Goal: Task Accomplishment & Management: Manage account settings

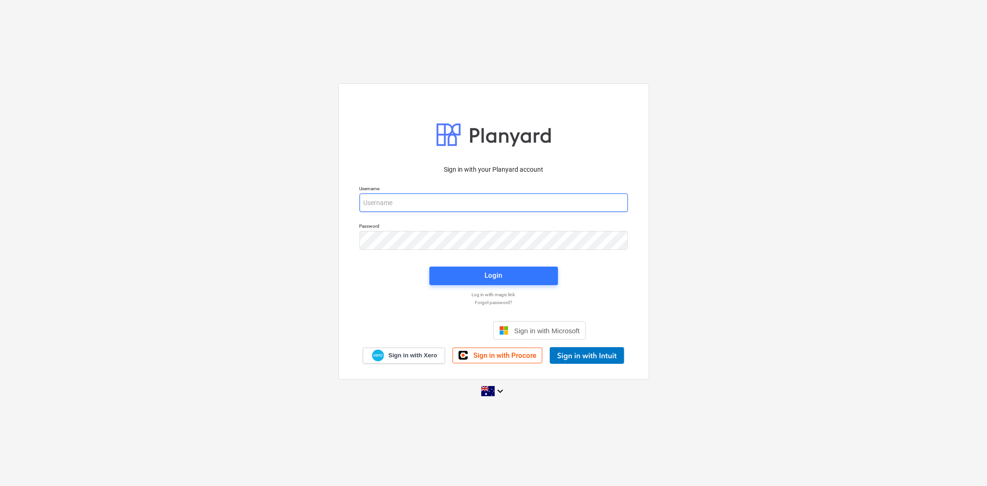
click at [419, 201] on input "email" at bounding box center [494, 202] width 268 height 19
type input "[PERSON_NAME][EMAIL_ADDRESS][DOMAIN_NAME]"
click at [487, 271] on div "Login" at bounding box center [494, 275] width 18 height 12
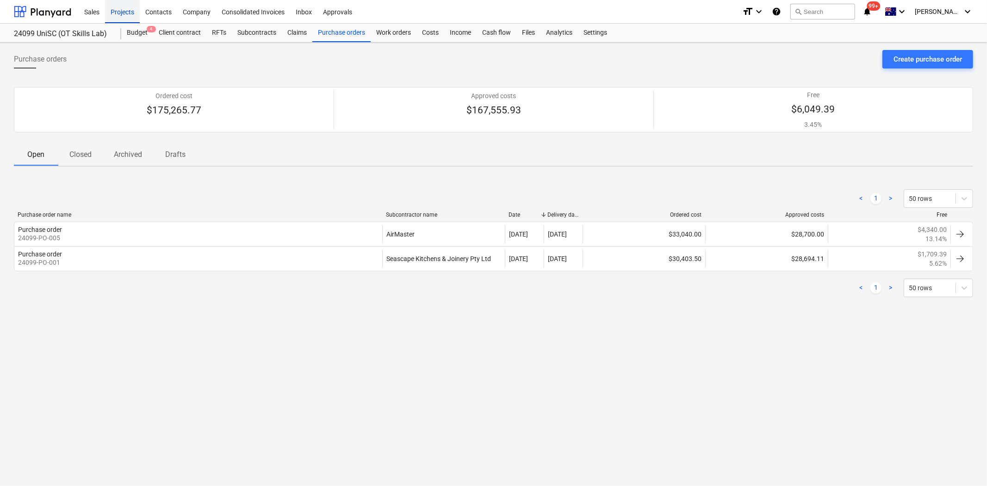
click at [127, 9] on div "Projects" at bounding box center [122, 12] width 35 height 24
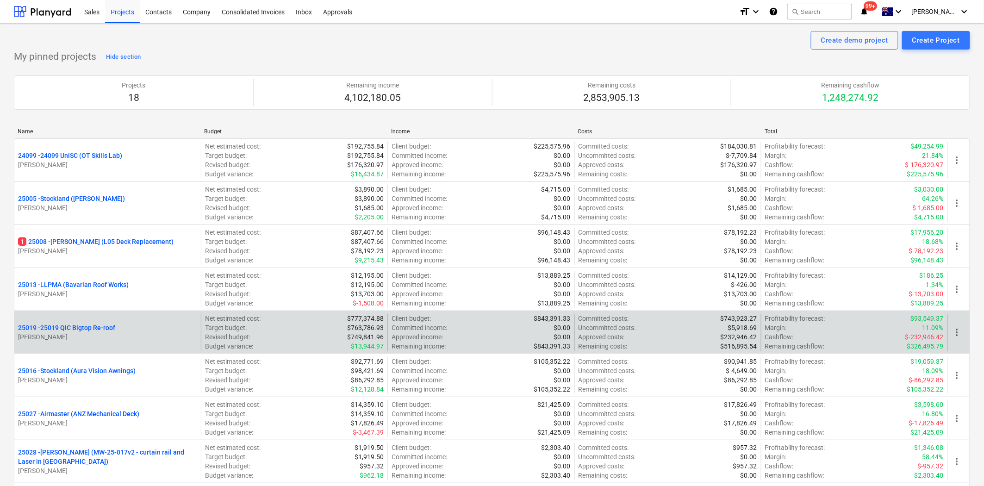
click at [54, 325] on p "25019 - 25019 QIC Bigtop Re-roof" at bounding box center [66, 327] width 97 height 9
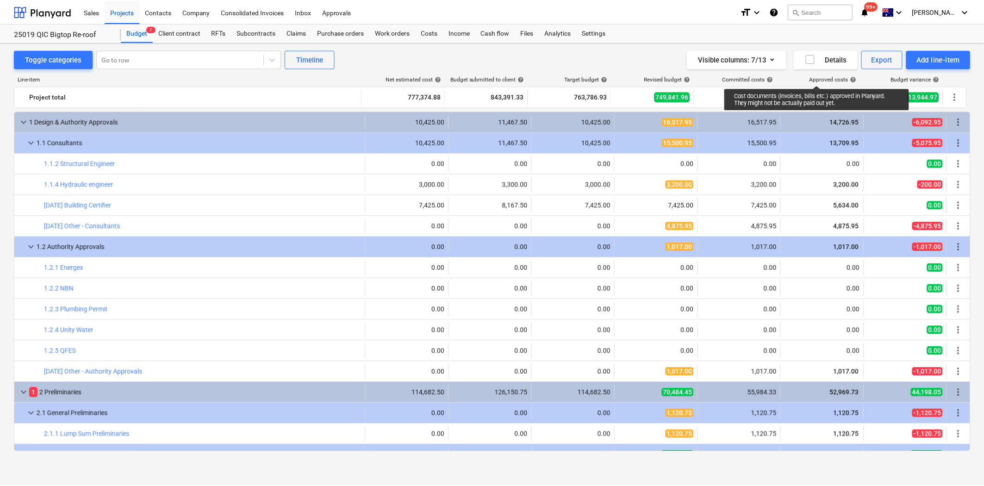
scroll to position [103, 0]
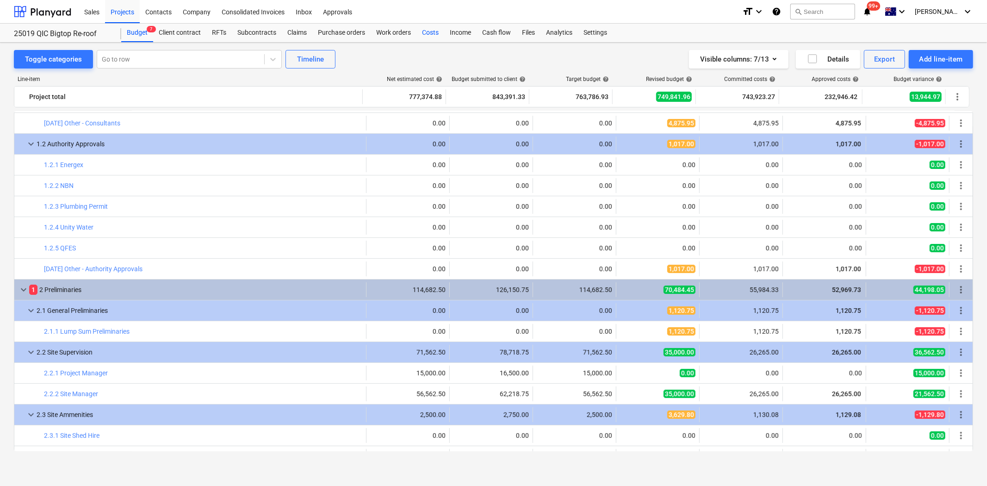
click at [434, 32] on div "Costs" at bounding box center [430, 33] width 28 height 19
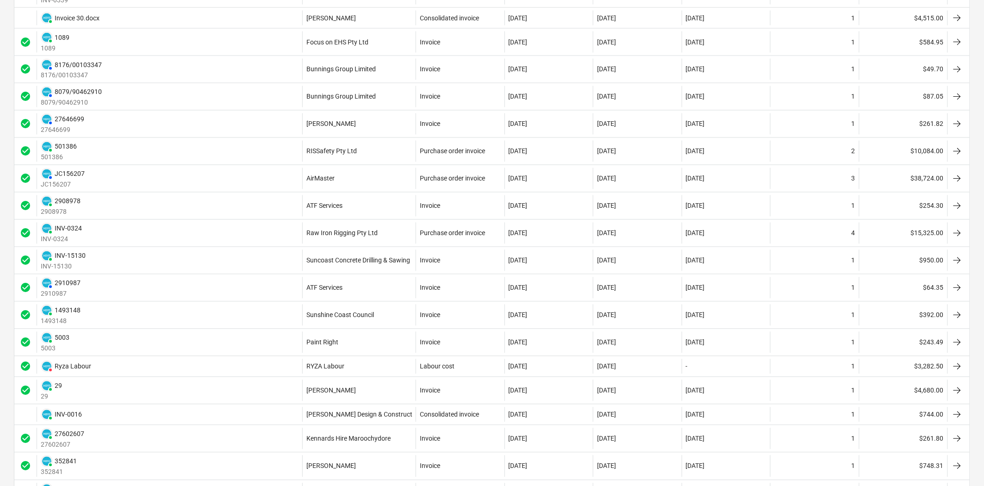
scroll to position [1065, 0]
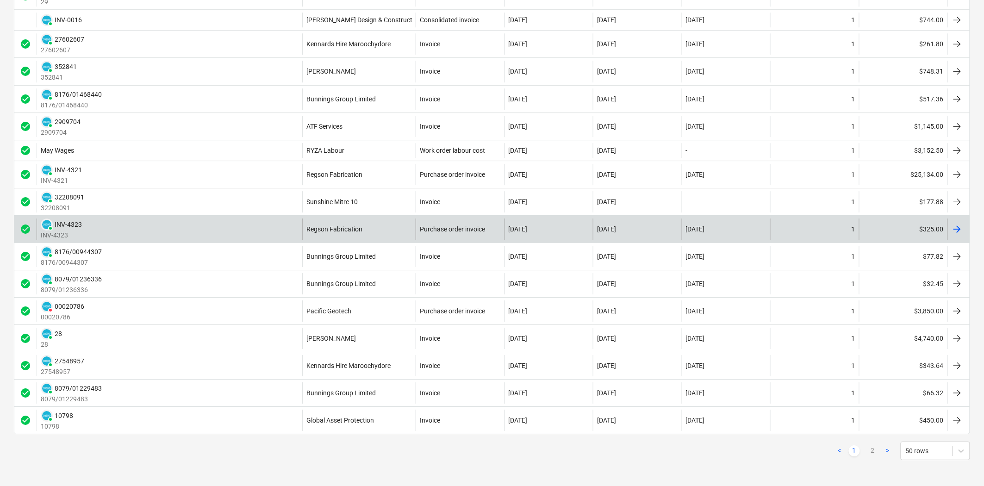
click at [123, 227] on div "PAID INV-4323 INV-4323" at bounding box center [170, 228] width 266 height 21
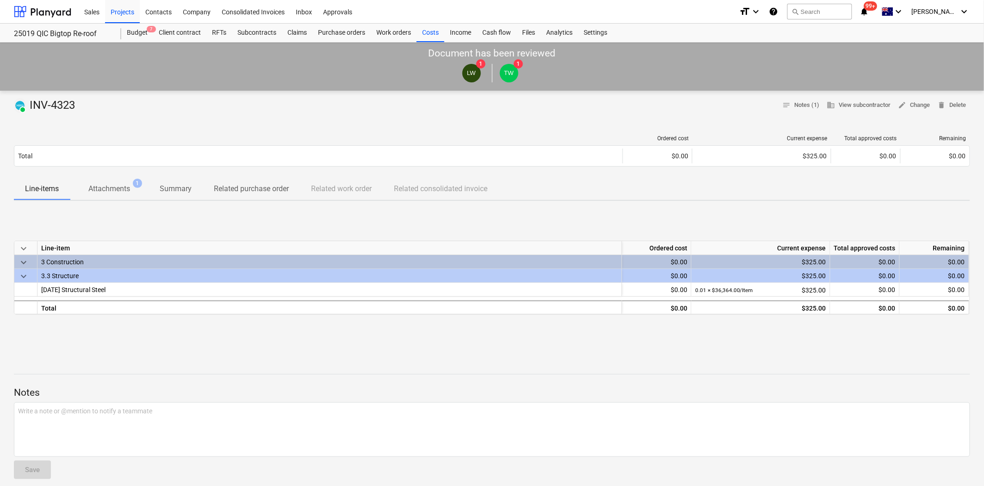
click at [107, 139] on div at bounding box center [318, 138] width 609 height 6
click at [107, 190] on p "Attachments" at bounding box center [109, 188] width 42 height 11
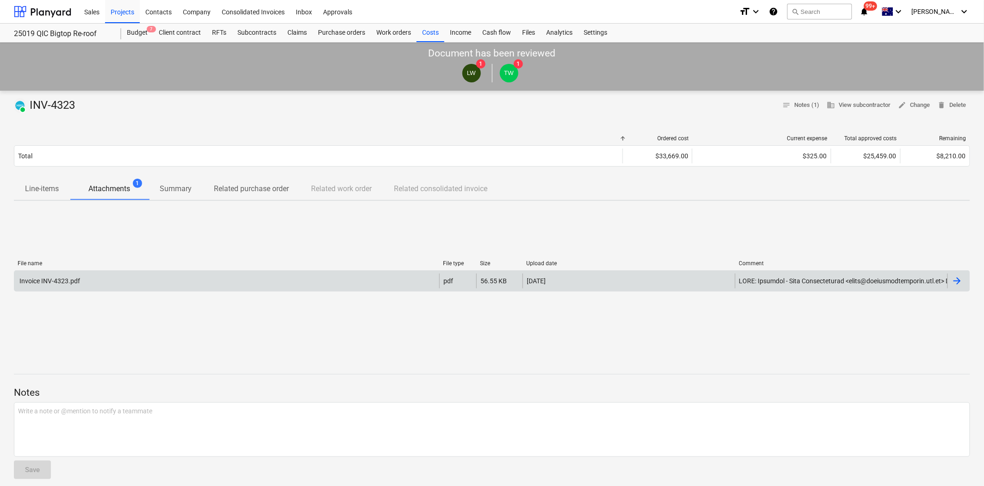
click at [92, 284] on div "Invoice INV-4323.pdf" at bounding box center [226, 280] width 425 height 15
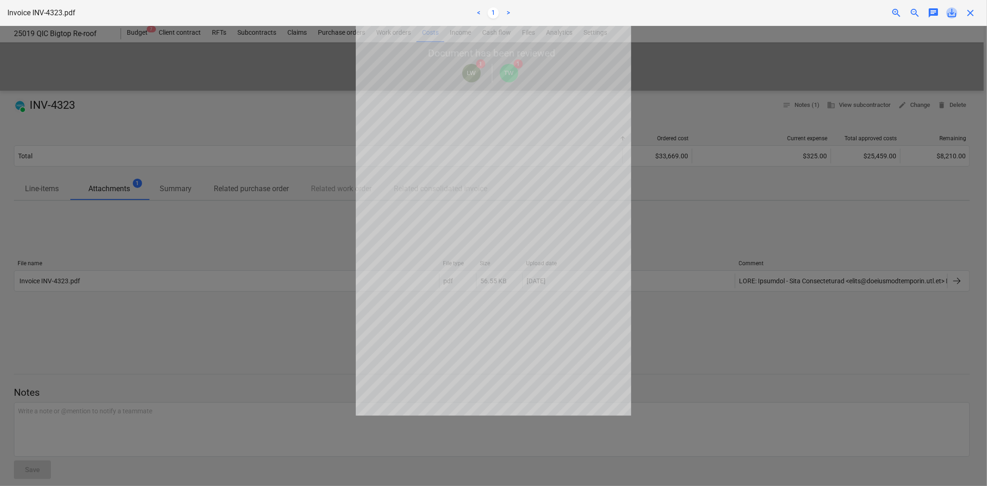
click at [952, 14] on span "save_alt" at bounding box center [951, 12] width 11 height 11
click at [744, 303] on div at bounding box center [493, 256] width 987 height 460
click at [970, 11] on span "close" at bounding box center [970, 12] width 11 height 11
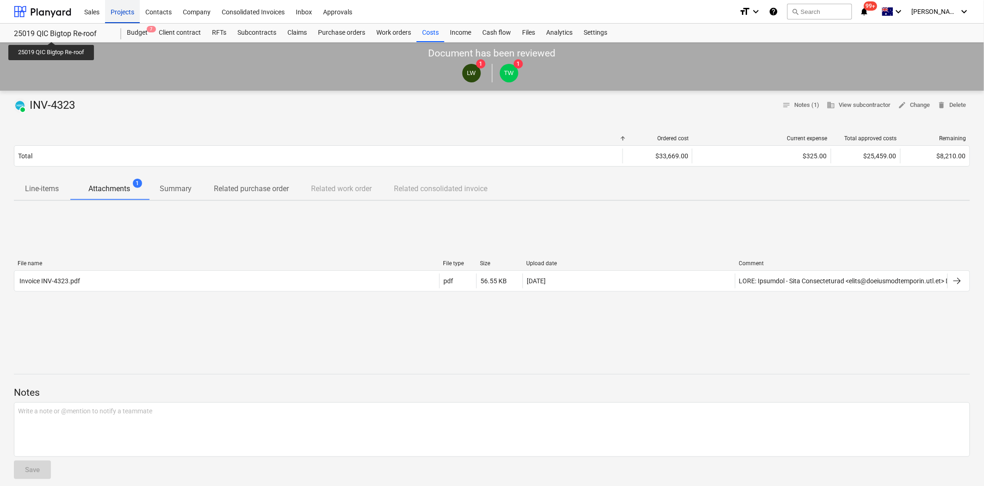
click at [125, 15] on div "Projects" at bounding box center [122, 12] width 35 height 24
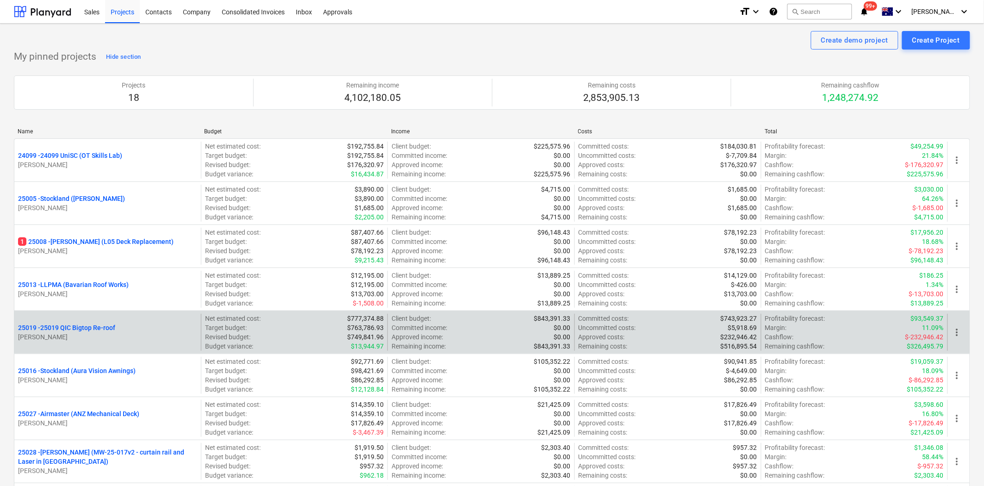
click at [81, 329] on p "25019 - 25019 QIC Bigtop Re-roof" at bounding box center [66, 327] width 97 height 9
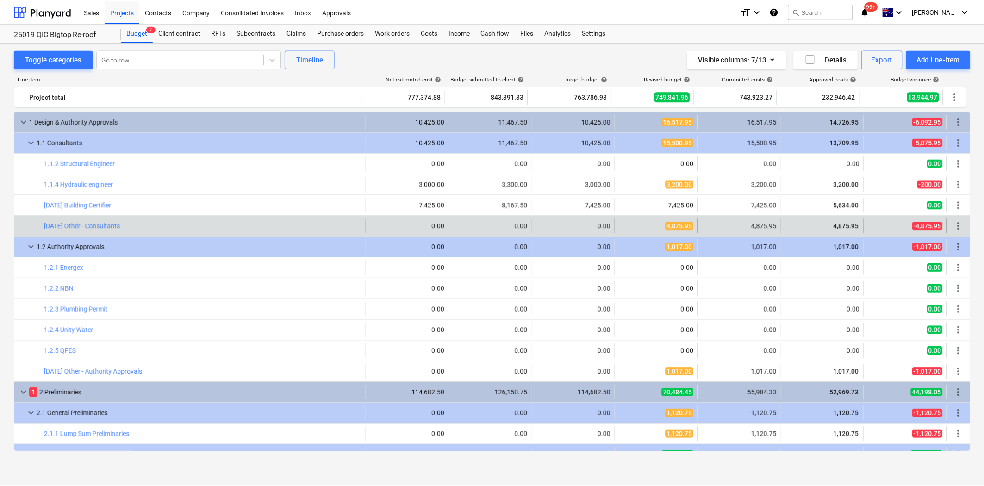
scroll to position [103, 0]
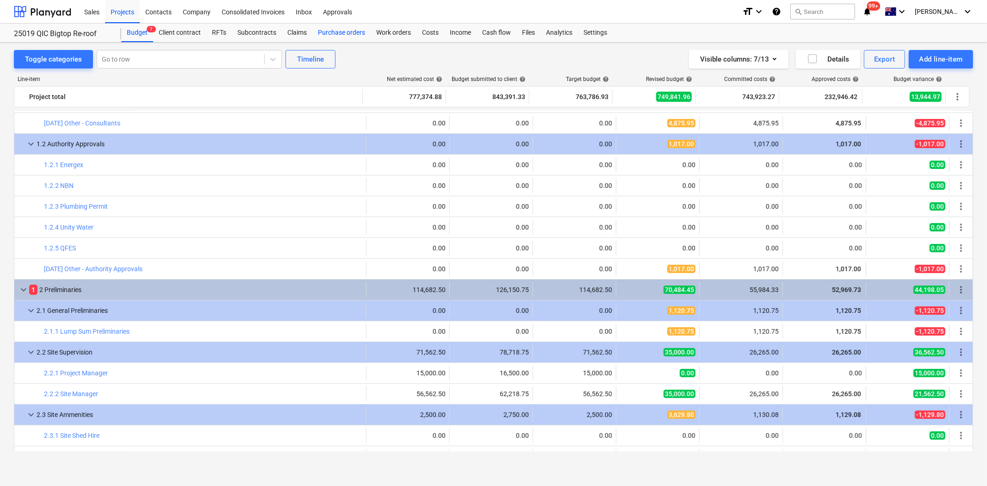
click at [330, 34] on div "Purchase orders" at bounding box center [341, 33] width 58 height 19
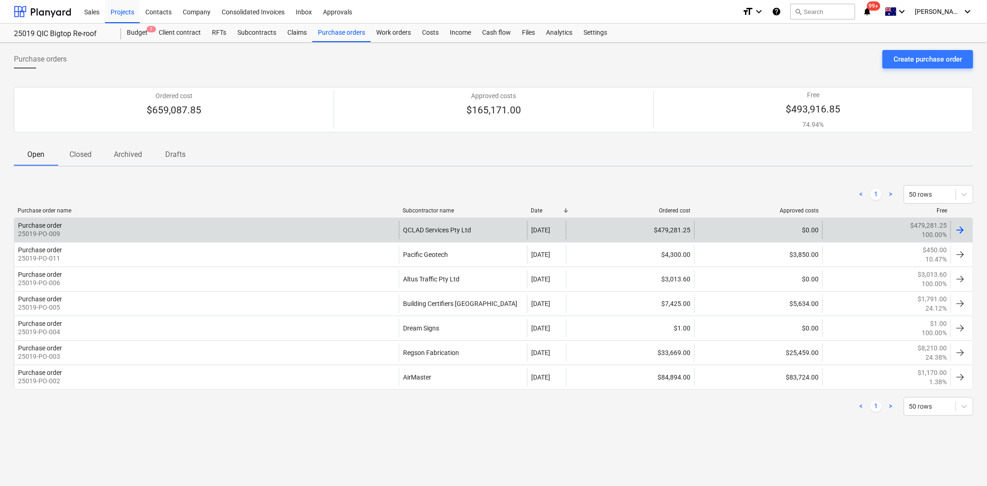
click at [439, 224] on div "QCLAD Services Pty Ltd" at bounding box center [463, 230] width 128 height 19
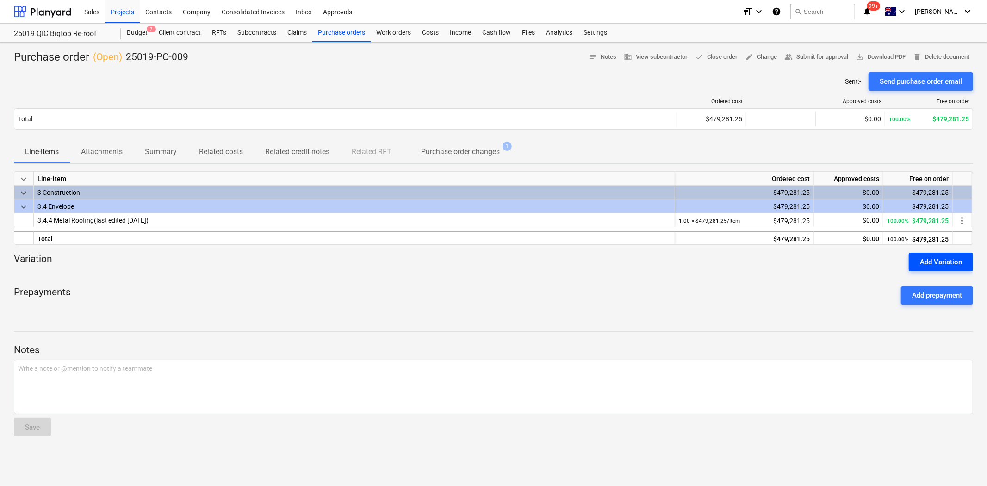
click at [941, 258] on div "Add Variation" at bounding box center [941, 262] width 42 height 12
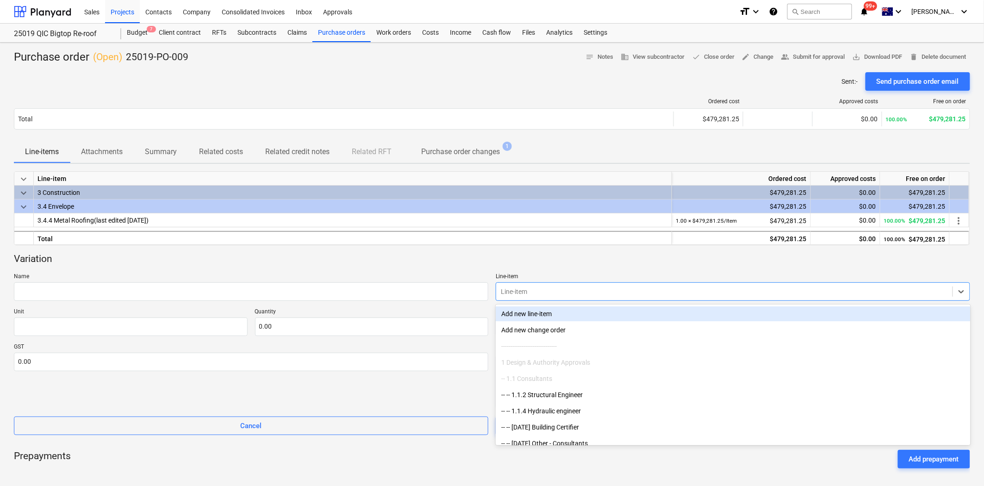
click at [538, 287] on div at bounding box center [724, 291] width 447 height 9
click at [427, 292] on input "text" at bounding box center [251, 291] width 474 height 19
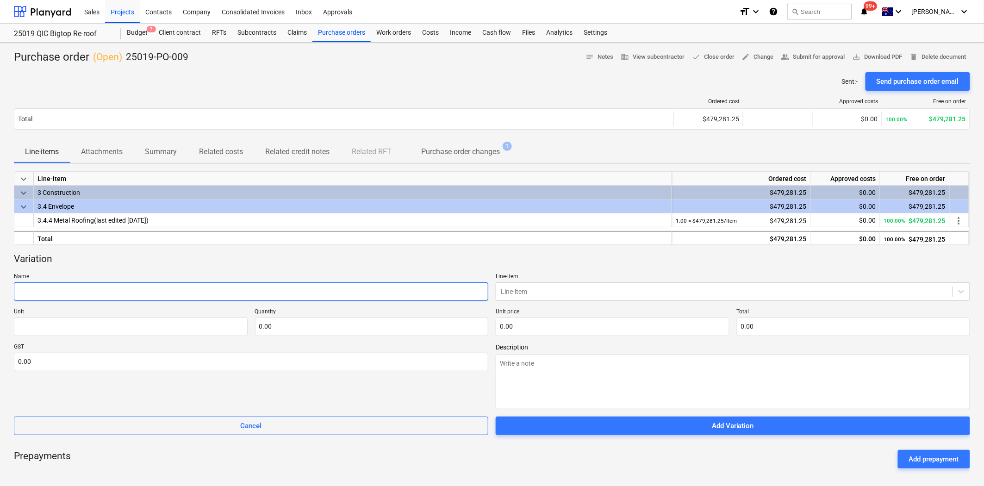
click at [110, 292] on input "text" at bounding box center [251, 291] width 474 height 19
paste input "Removal from Scope of all Gutter and Downpipe Replacement Works"
type textarea "x"
type input "Removal from Scope of all Gutter and Downpipe Replacement Works"
click at [574, 290] on div at bounding box center [724, 291] width 447 height 9
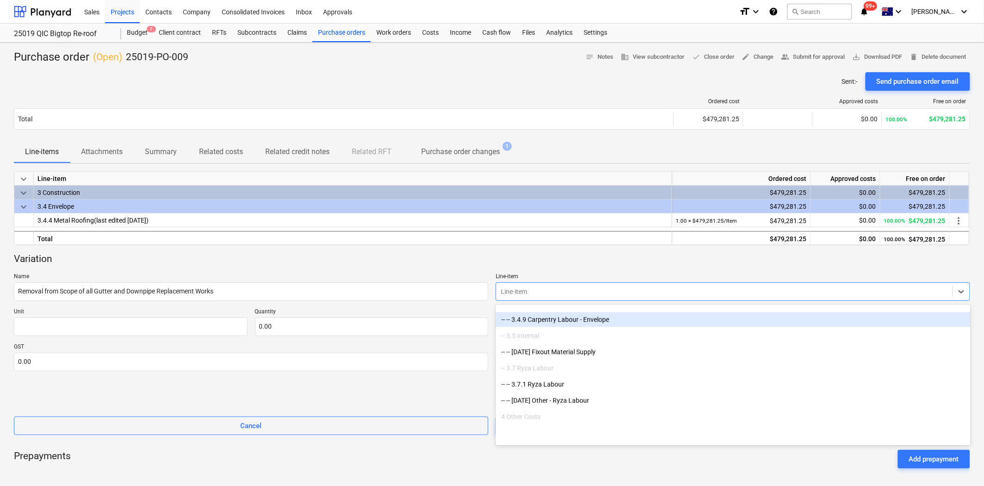
scroll to position [1028, 0]
click at [560, 316] on div "-- -- 3.4.4 Metal Roofing" at bounding box center [733, 322] width 474 height 15
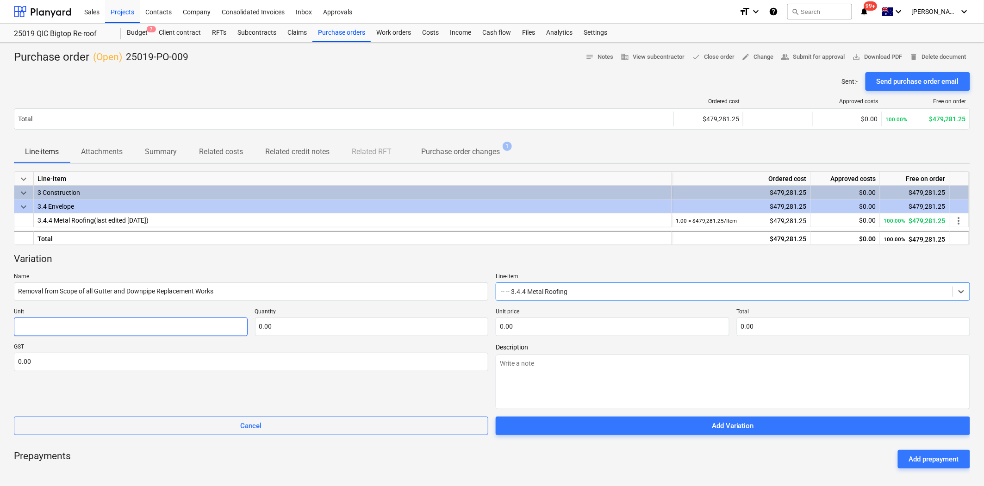
click at [99, 326] on input "text" at bounding box center [131, 326] width 234 height 19
type textarea "x"
type input "I"
type textarea "x"
type input "It"
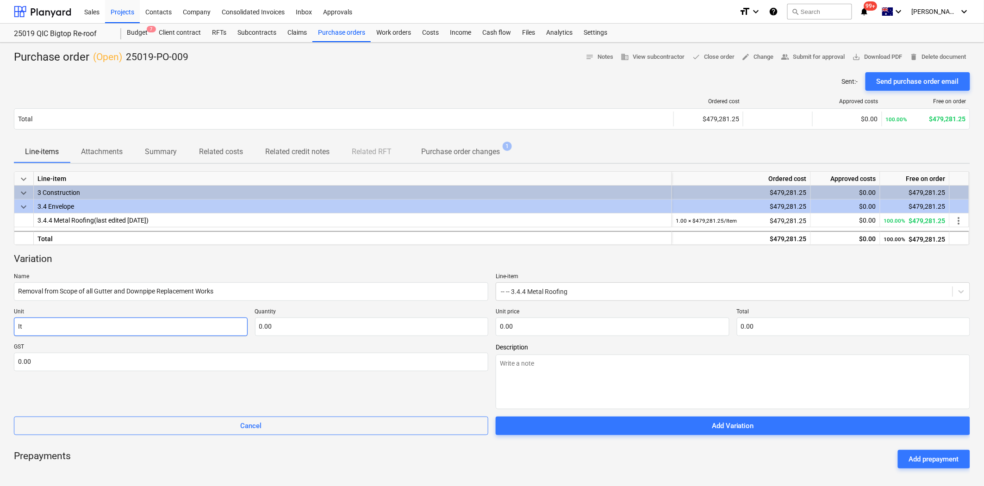
type textarea "x"
type input "Ite"
type textarea "x"
type input "Item"
click at [286, 322] on input "text" at bounding box center [372, 326] width 234 height 19
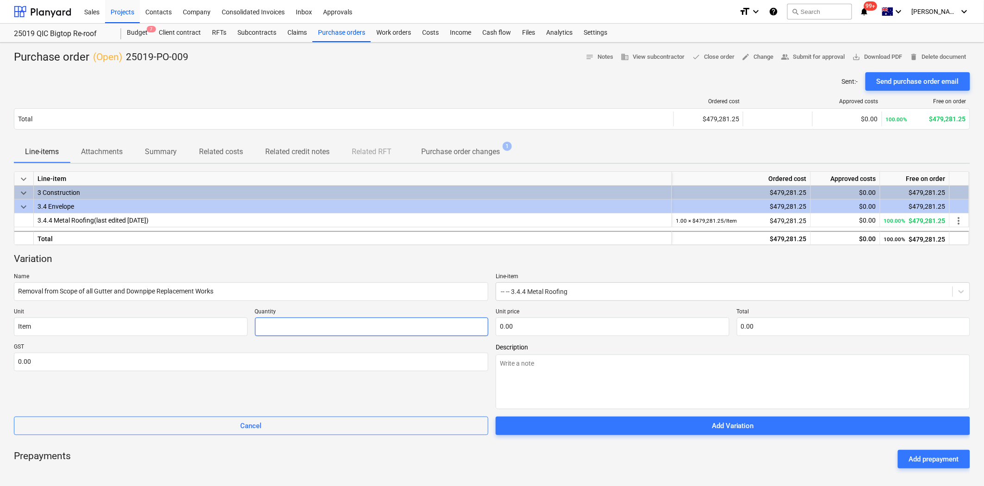
type textarea "x"
type input "-"
type textarea "x"
type input "-1.00"
click at [540, 319] on input "text" at bounding box center [613, 326] width 234 height 19
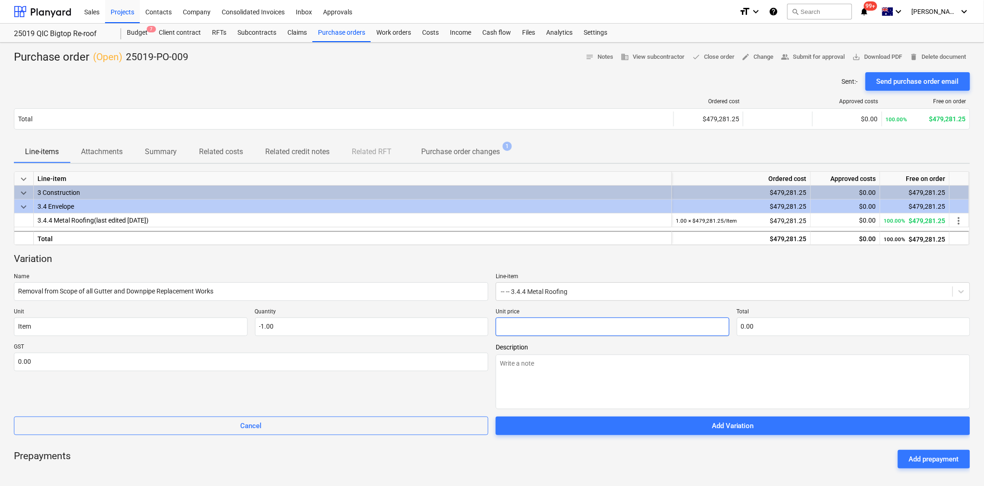
type textarea "x"
type input "2"
type input "-2.00"
type textarea "x"
type input "29"
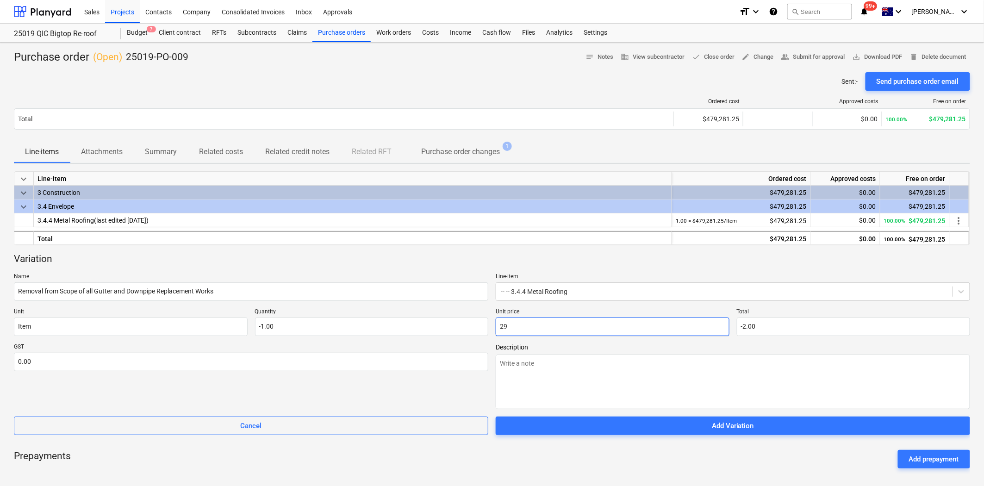
type input "-29.00"
type textarea "x"
type input "298"
type input "-298.00"
type textarea "x"
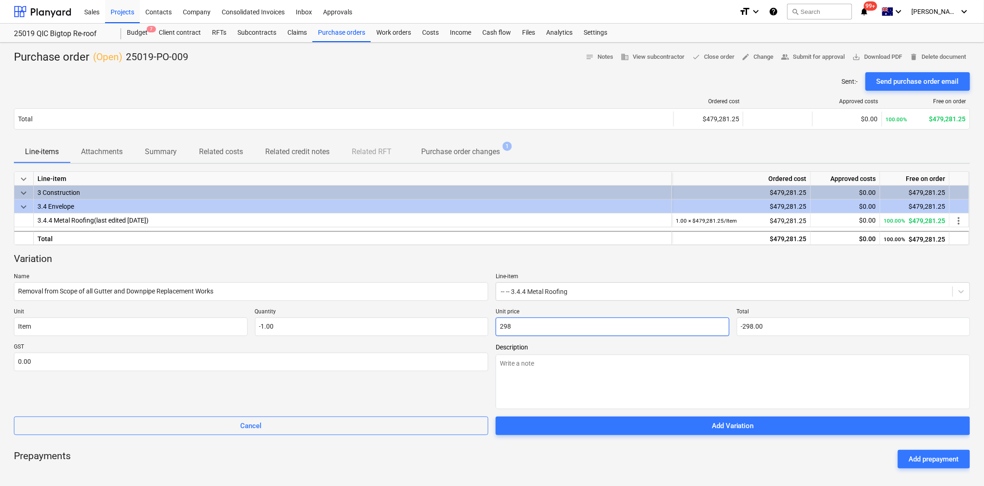
type input "2987"
type input "-2,987.00"
type textarea "x"
type input "29874"
type input "-29,874.00"
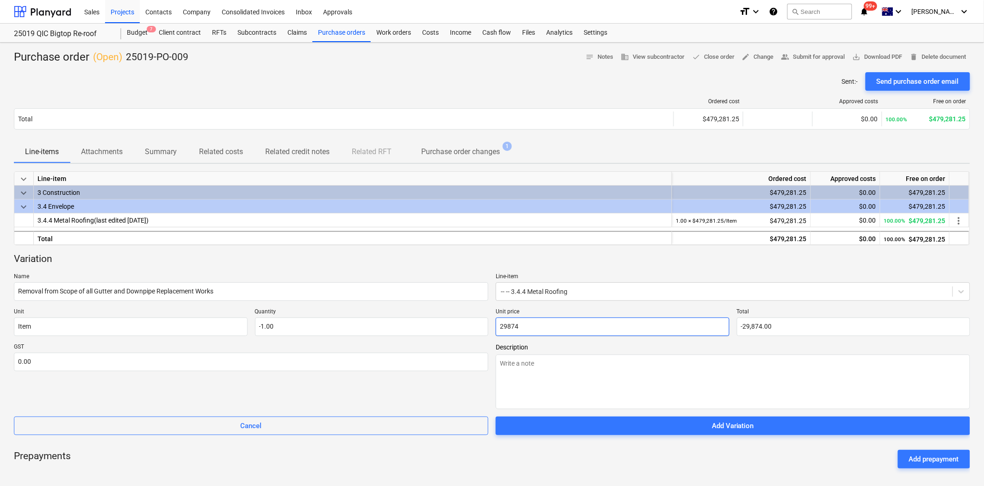
type textarea "x"
type input "29874."
type textarea "x"
type input "29874.8"
type input "-29,874.80"
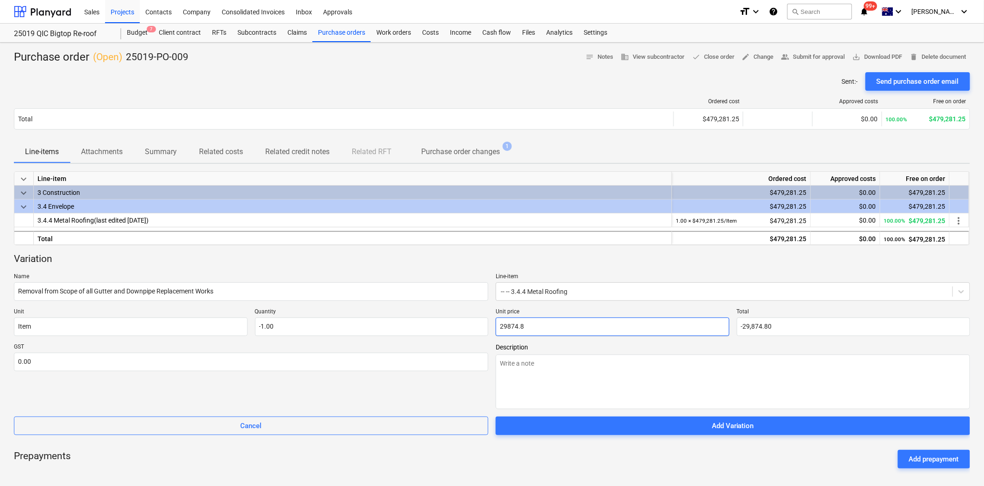
type textarea "x"
type input "29874.81"
type input "-29,874.81"
type input "29,874.81"
click at [468, 358] on input "text" at bounding box center [251, 362] width 474 height 19
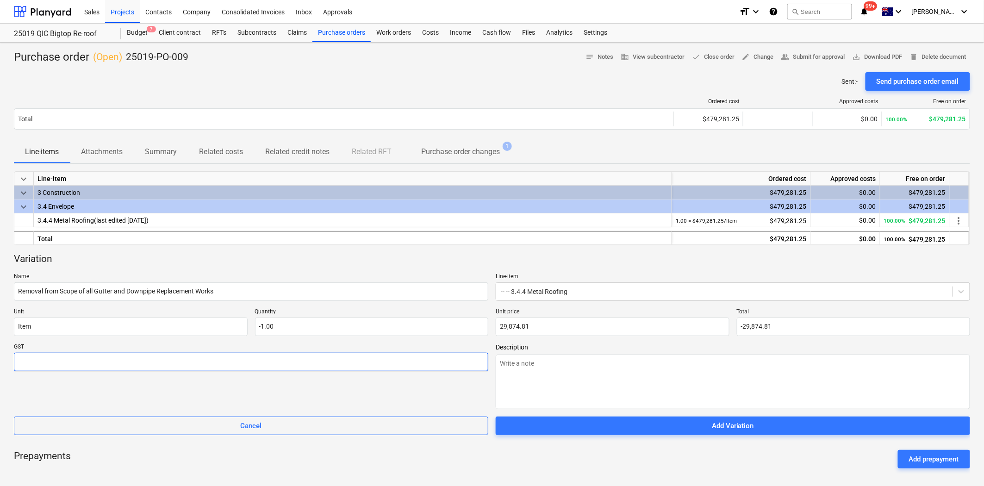
type textarea "x"
type input "1"
type textarea "x"
type input "10.00"
click at [513, 373] on textarea at bounding box center [733, 381] width 474 height 55
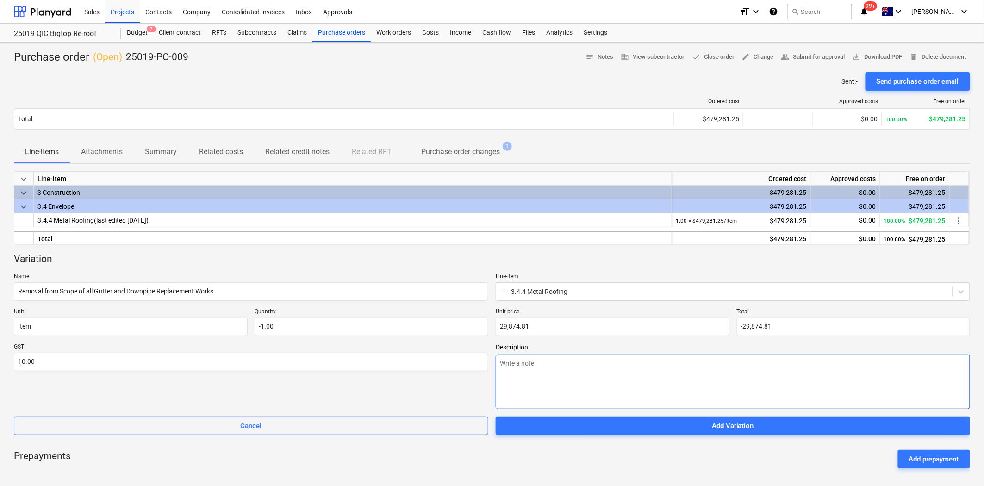
type textarea "x"
type textarea "R"
type textarea "x"
type textarea "Re"
type textarea "x"
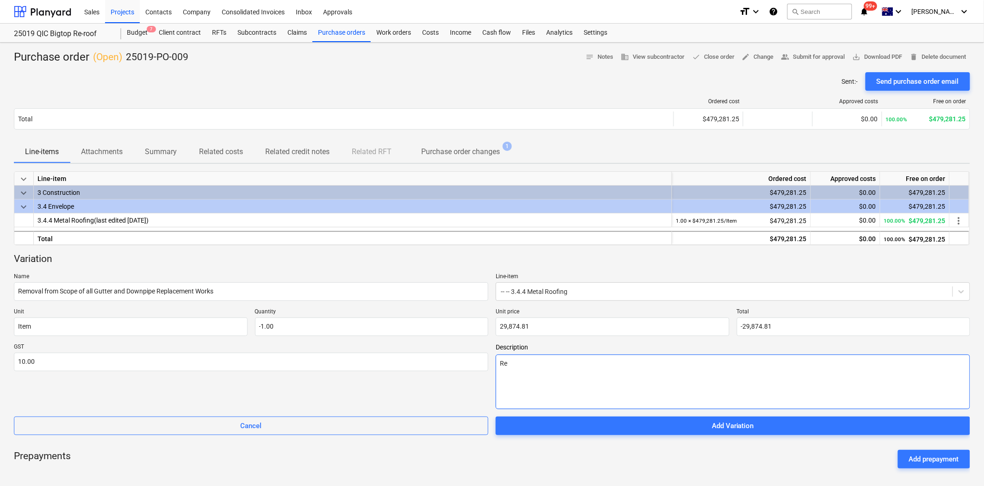
type textarea "Rem"
type textarea "x"
type textarea "Remo"
type textarea "x"
type textarea "Remov"
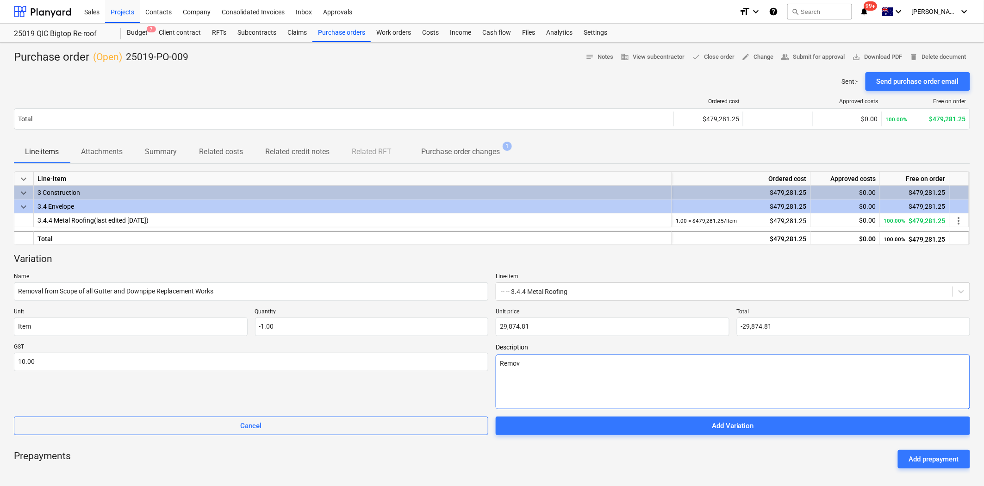
type textarea "x"
type textarea "Remova"
type textarea "x"
type textarea "Removal"
type textarea "x"
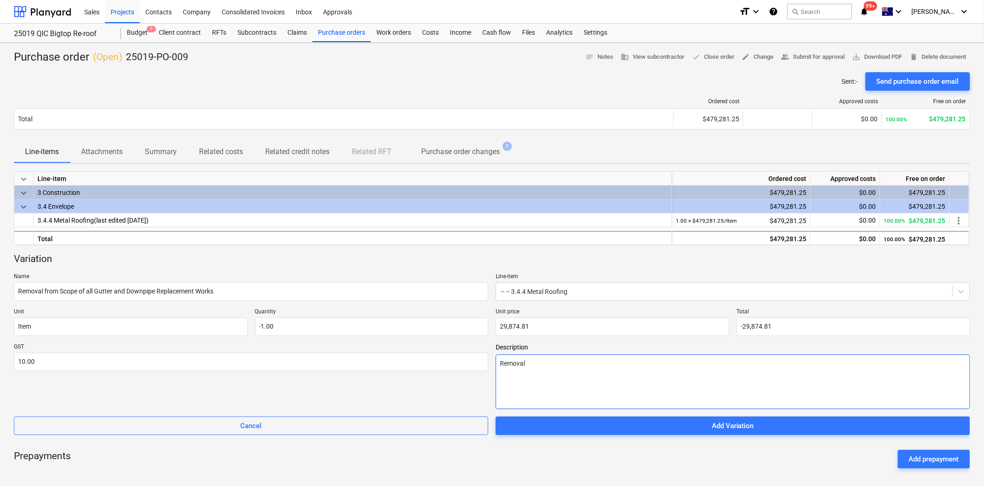
type textarea "Removal"
type textarea "x"
type textarea "Removal O"
type textarea "x"
type textarea "Removal Of"
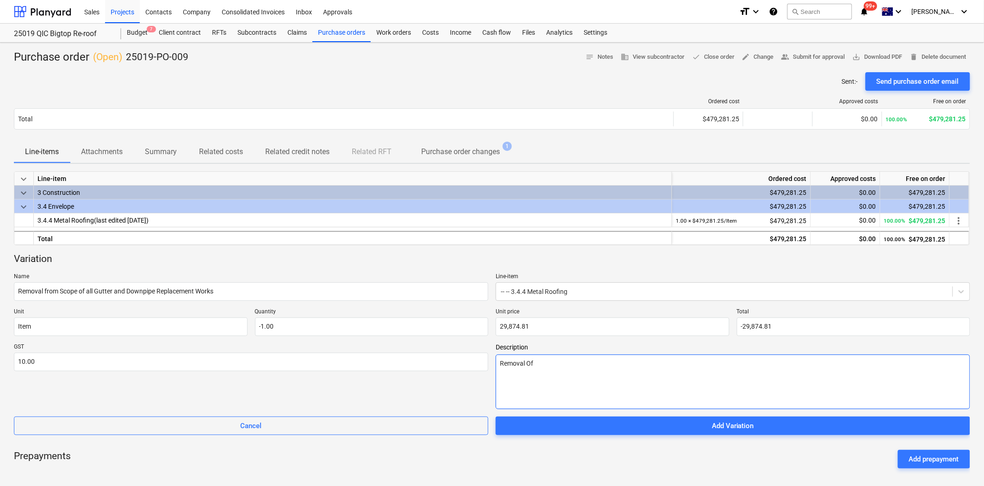
type textarea "x"
type textarea "Removal Of"
type textarea "x"
type textarea "Removal Of S"
type textarea "x"
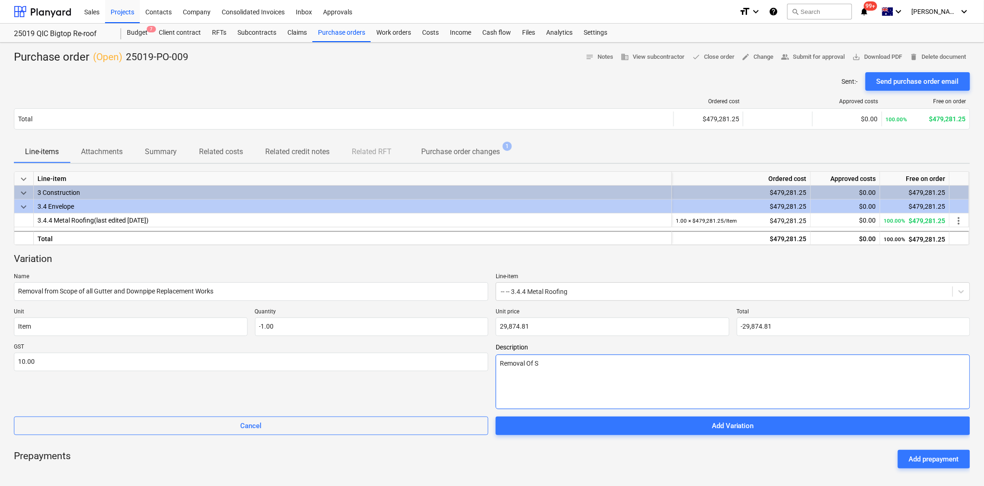
type textarea "Removal Of Sc"
type textarea "x"
type textarea "Removal Of Sco"
type textarea "x"
type textarea "Removal Of Scop"
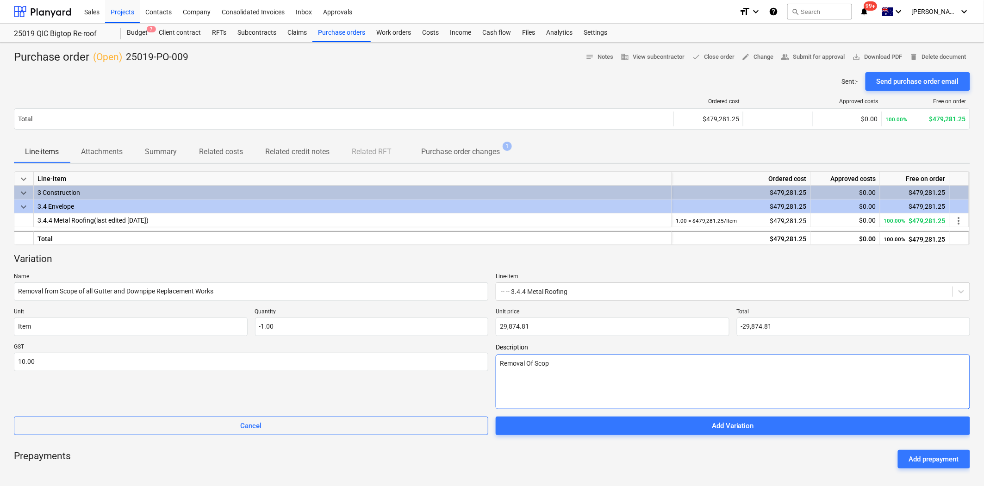
type textarea "x"
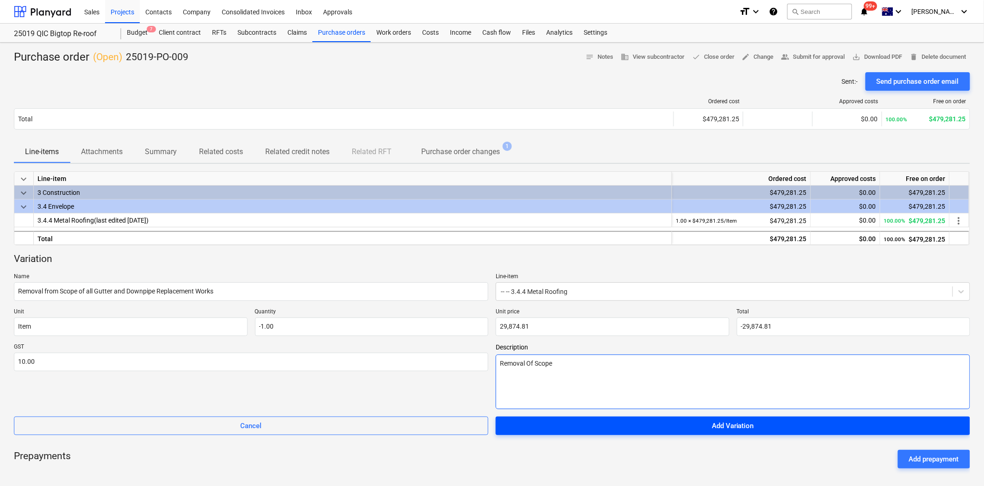
type textarea "Removal Of Scope"
click at [669, 424] on span "Add Variation" at bounding box center [733, 426] width 452 height 12
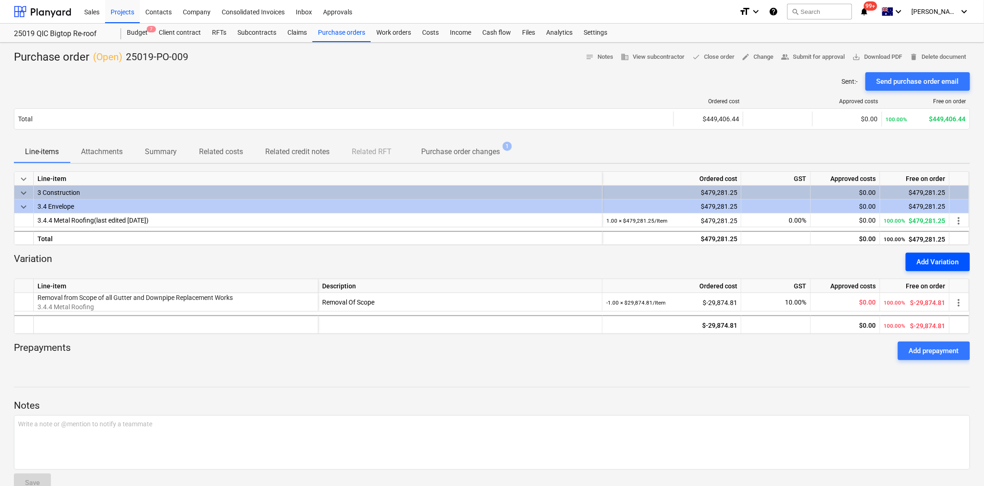
click at [931, 264] on div "Add Variation" at bounding box center [938, 262] width 42 height 12
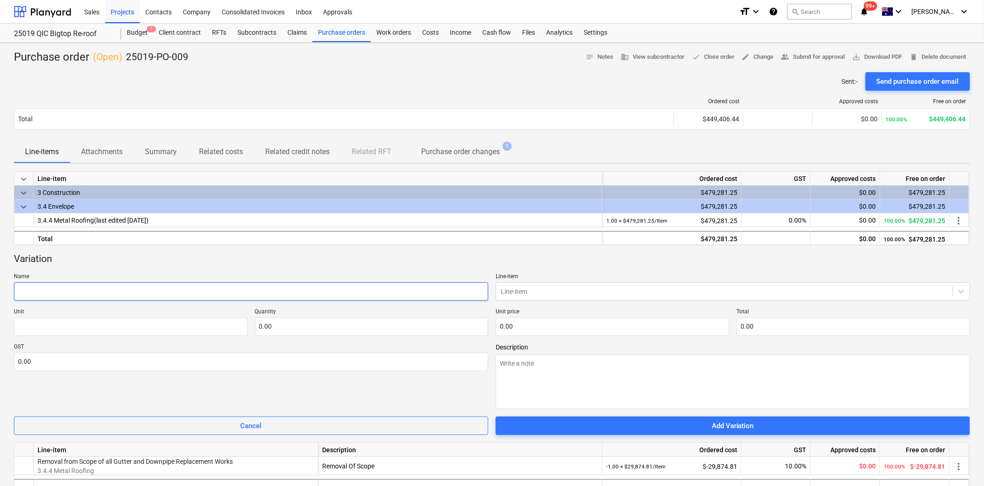
click at [186, 290] on input "text" at bounding box center [251, 291] width 474 height 19
paste input "Upper Roof Night works"
type textarea "x"
type input "Upper Roof Night works"
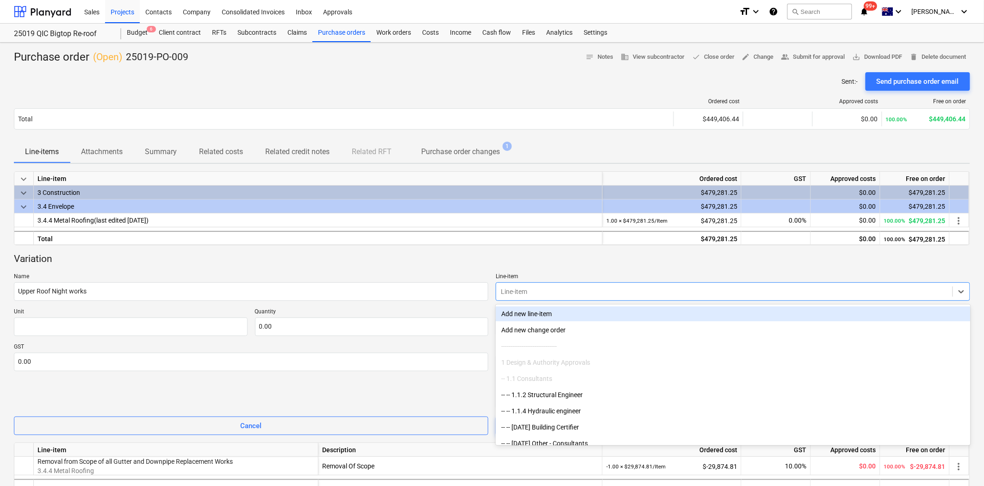
click at [538, 292] on div at bounding box center [724, 291] width 447 height 9
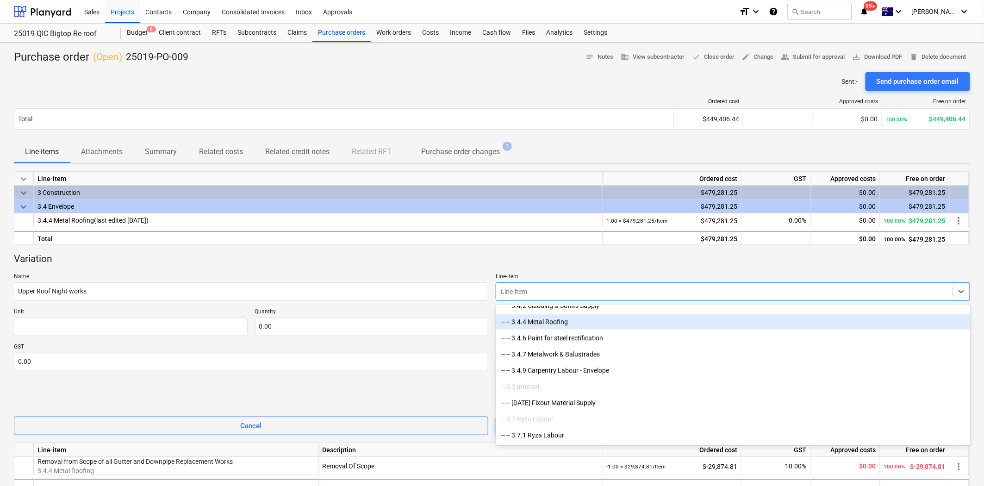
click at [531, 324] on div "-- -- 3.4.4 Metal Roofing" at bounding box center [733, 322] width 474 height 15
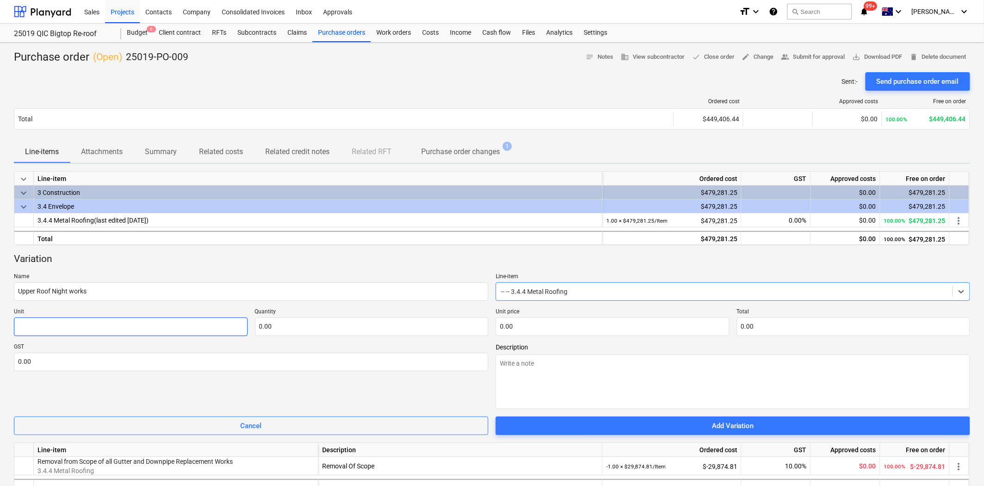
click at [150, 323] on input "text" at bounding box center [131, 326] width 234 height 19
type textarea "x"
type input "I"
type textarea "x"
type input "It"
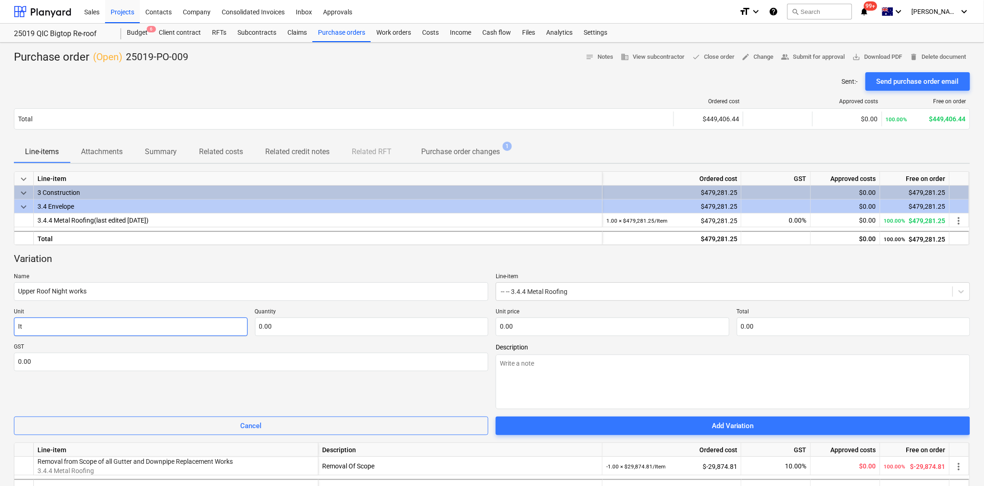
type textarea "x"
type input "Ite"
type textarea "x"
type input "Item"
click at [298, 330] on input "text" at bounding box center [372, 326] width 234 height 19
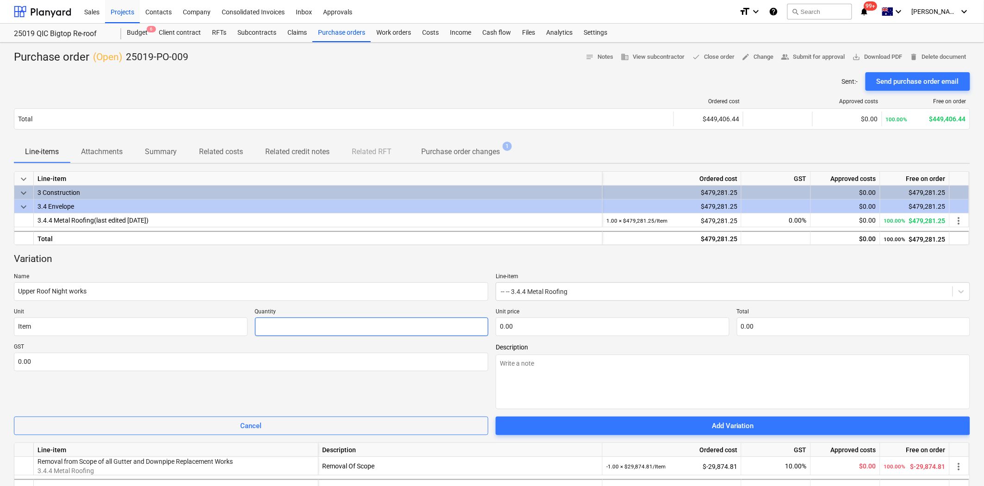
type textarea "x"
type input "-"
type textarea "x"
type input "-1.00"
click at [531, 325] on input "text" at bounding box center [613, 326] width 234 height 19
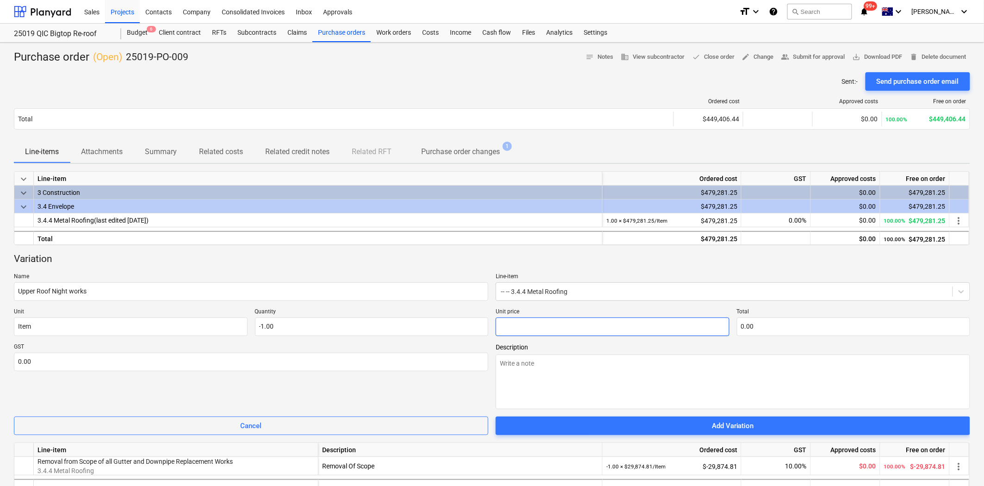
type textarea "x"
type input "2"
type input "-2.00"
type textarea "x"
type input "23"
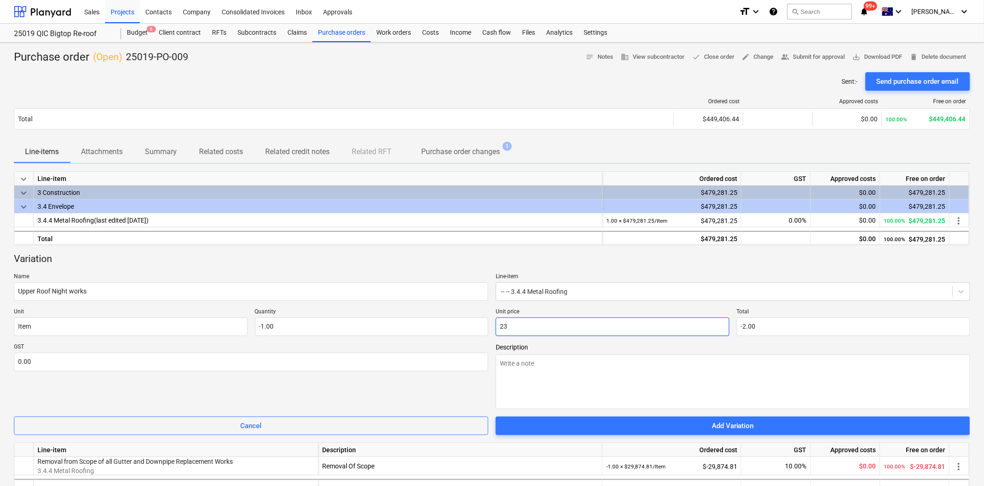
type input "-23.00"
type textarea "x"
type input "237"
type input "-237.00"
type textarea "x"
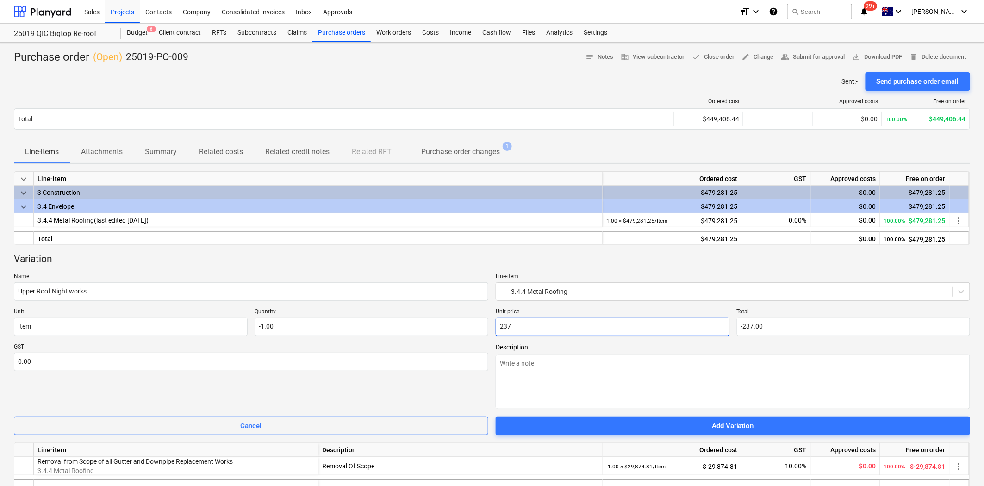
type input "2374"
type input "-2,374.00"
type textarea "x"
type input "23741"
type input "-23,741.00"
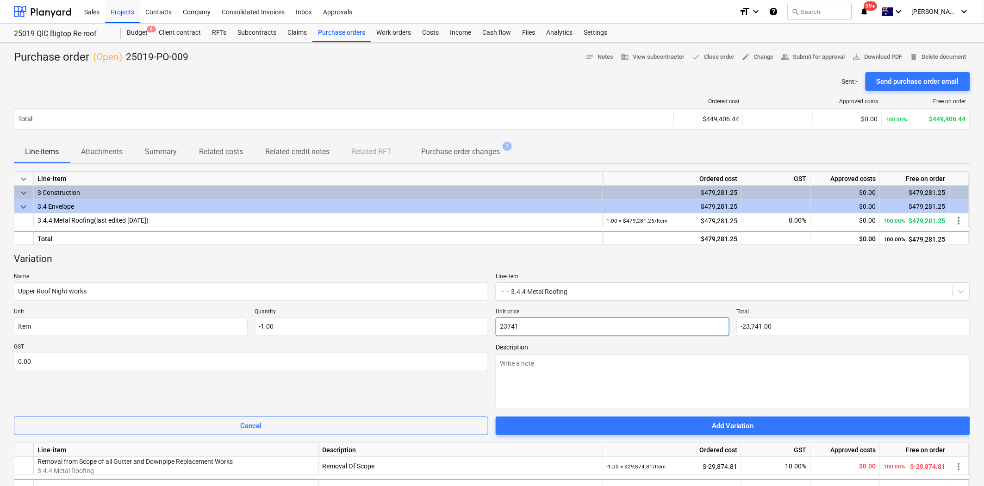
type textarea "x"
type input "23741."
type textarea "x"
type input "23741.7"
type input "-23,741.70"
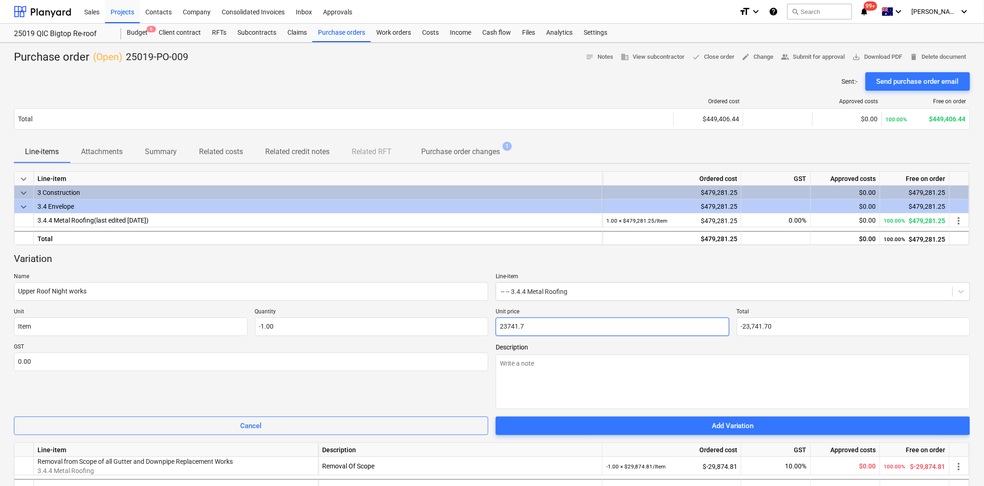
type textarea "x"
type input "23741.79"
type input "-23,741.79"
type input "23,741.79"
click at [456, 363] on input "text" at bounding box center [251, 362] width 474 height 19
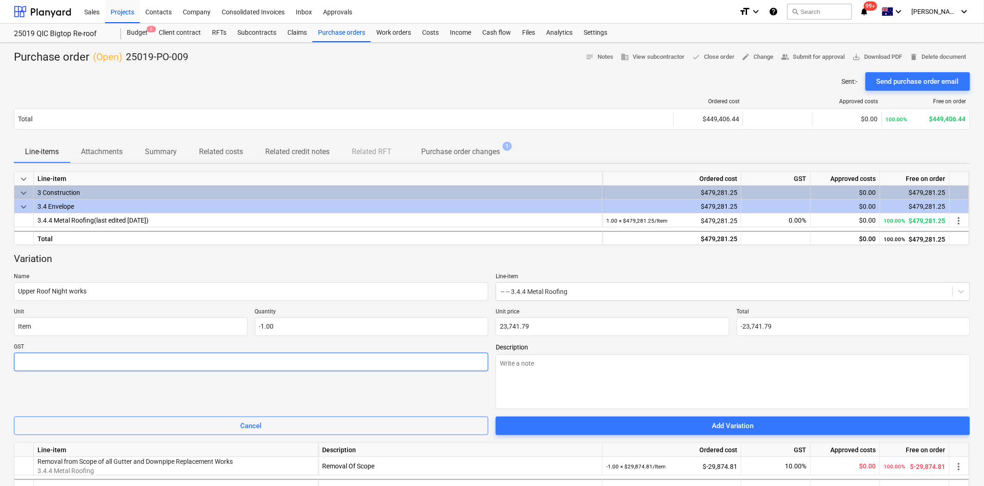
type textarea "x"
type input "1"
type textarea "x"
type input "10.00"
click at [456, 387] on div "GST 10.00" at bounding box center [251, 376] width 474 height 66
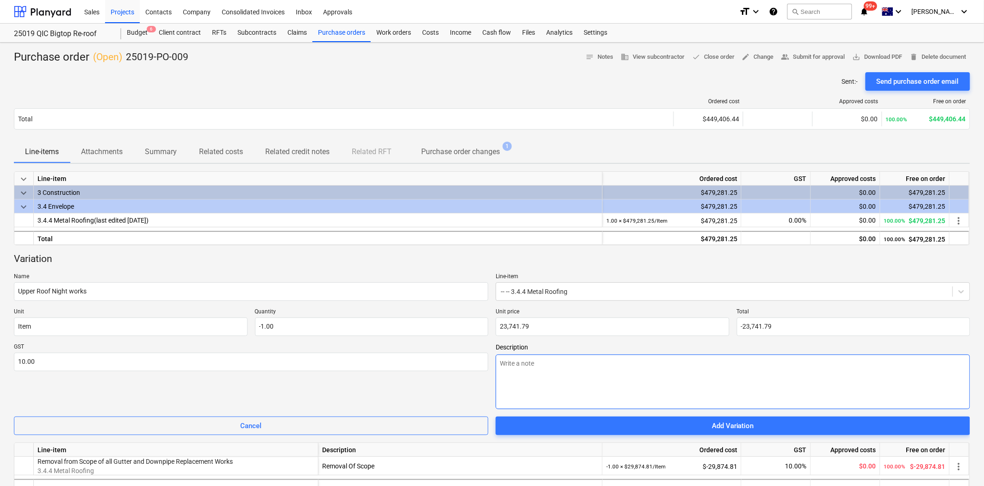
click at [546, 377] on textarea at bounding box center [733, 381] width 474 height 55
type textarea "x"
type textarea "R"
type textarea "x"
type textarea "Re"
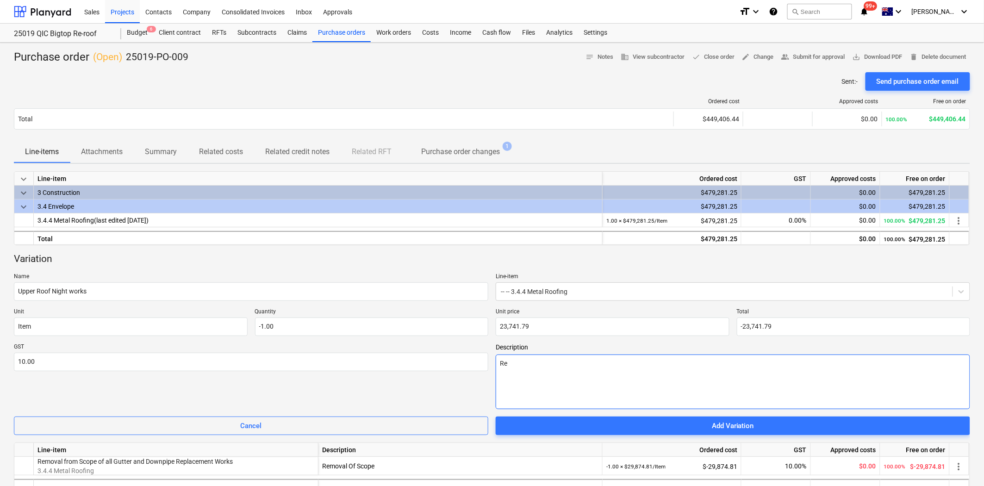
type textarea "x"
type textarea "Rem"
type textarea "x"
type textarea "Remo"
type textarea "x"
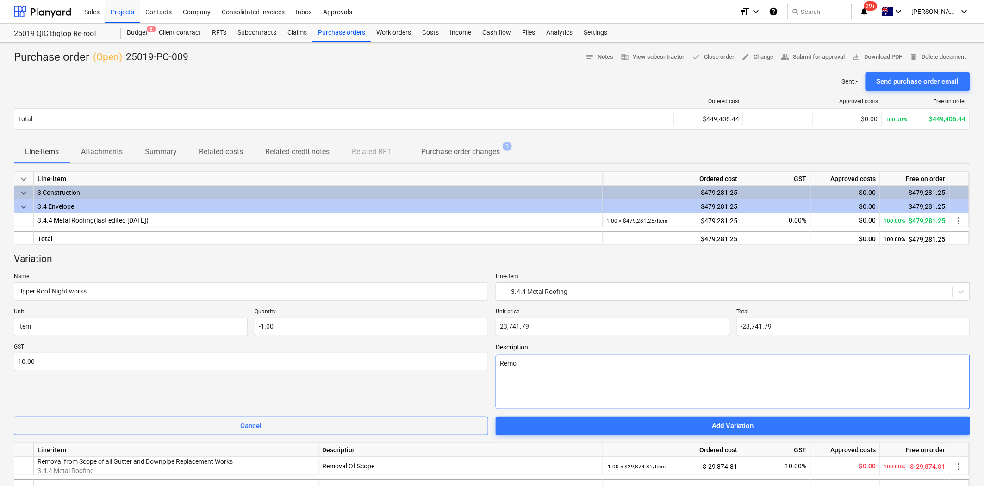
type textarea "Remov"
type textarea "x"
type textarea "Remova"
type textarea "x"
type textarea "Removal"
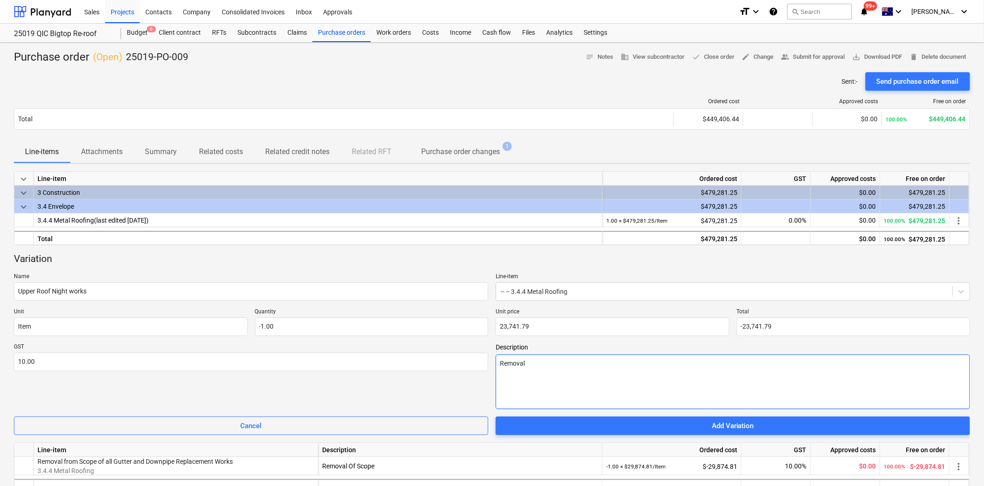
type textarea "x"
type textarea "Removal"
type textarea "x"
type textarea "Removal o"
type textarea "x"
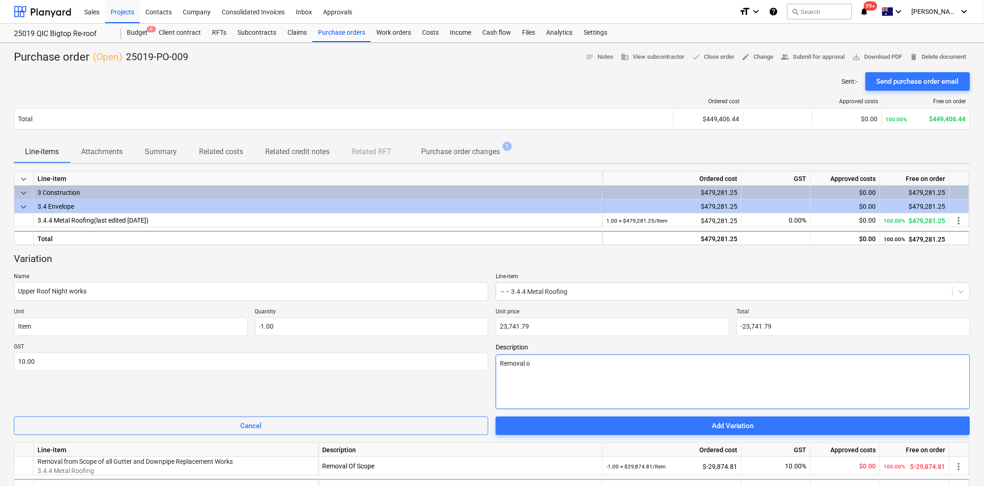
type textarea "Removal of"
type textarea "x"
type textarea "Removal of"
type textarea "x"
type textarea "Removal of S"
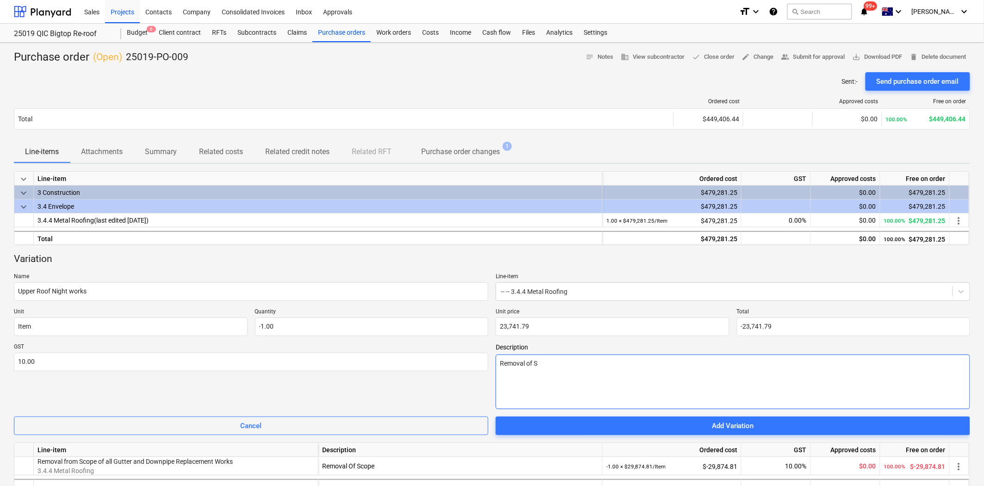
type textarea "x"
type textarea "Removal of Sc"
type textarea "x"
type textarea "Removal of Sco"
type textarea "x"
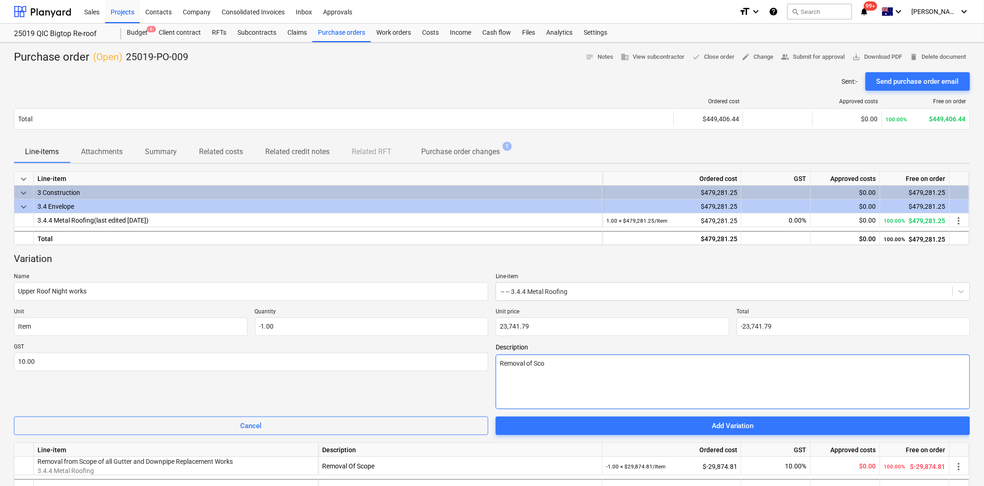
type textarea "Removal of Scop"
type textarea "x"
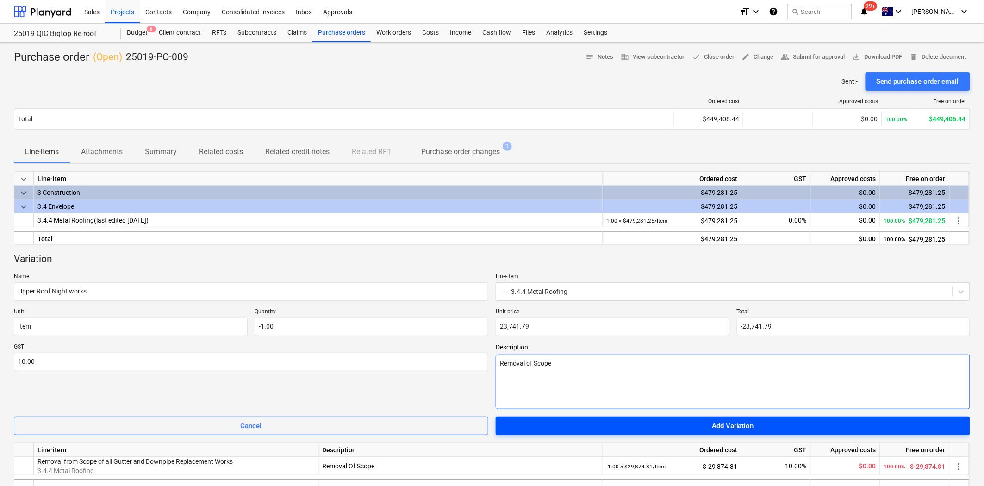
type textarea "Removal of Scope"
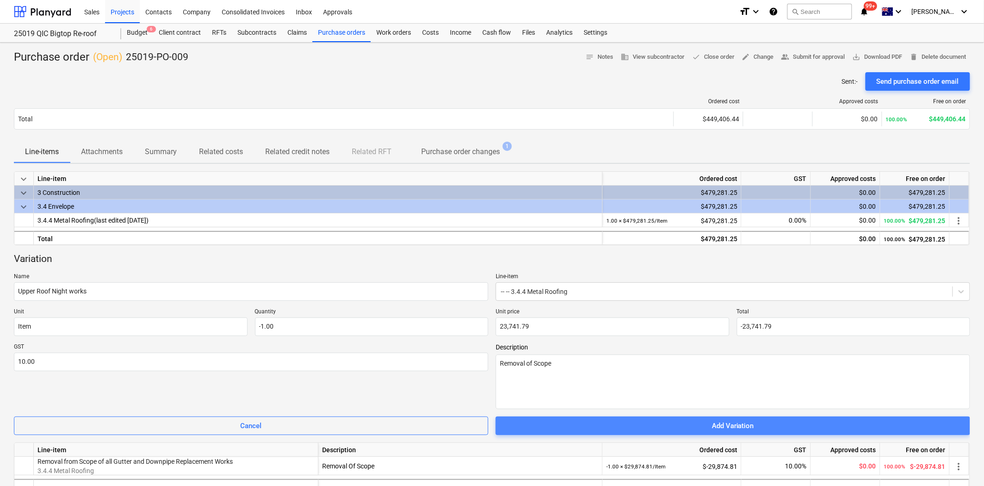
click at [599, 419] on button "Add Variation" at bounding box center [733, 425] width 474 height 19
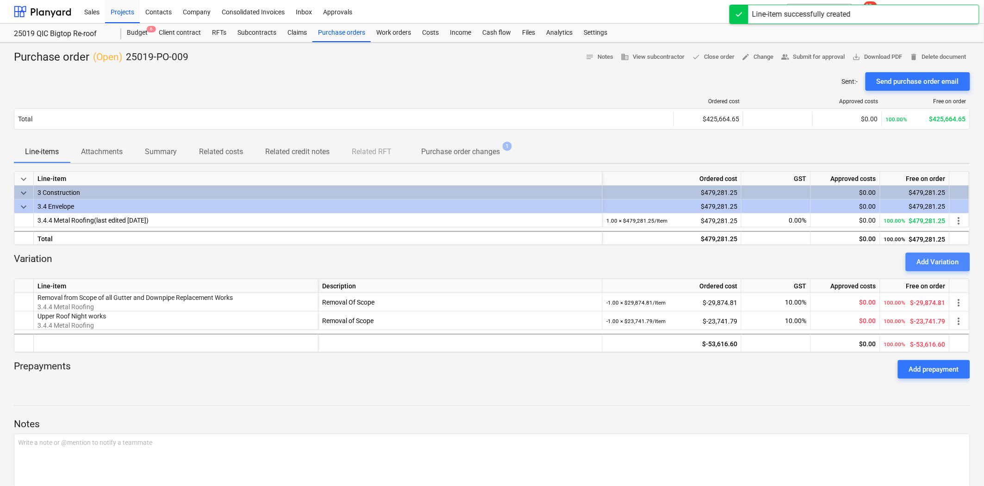
click at [946, 265] on div "Add Variation" at bounding box center [938, 262] width 42 height 12
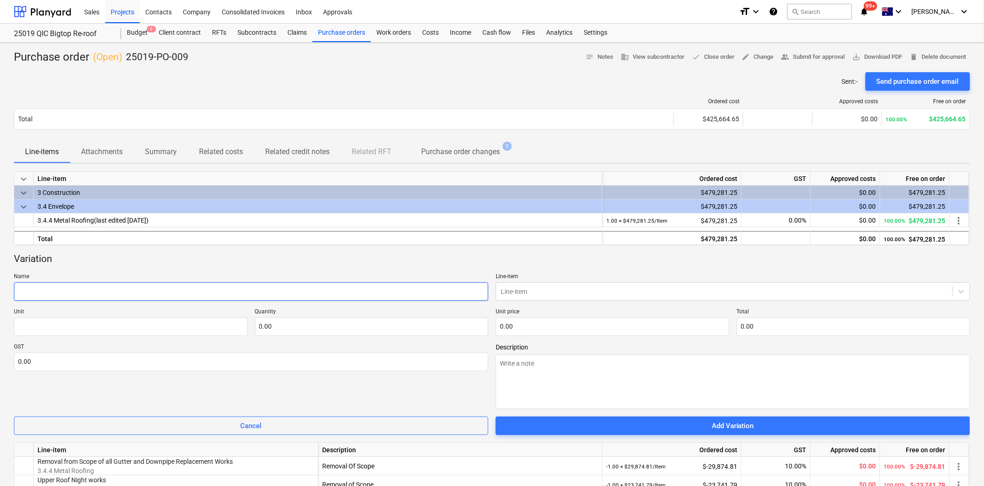
click at [287, 293] on input "text" at bounding box center [251, 291] width 474 height 19
paste input "Night Works Southern Awning - 1 night only"
type textarea "x"
type input "Night Works Southern Awning - 1 night only"
click at [537, 292] on div at bounding box center [724, 291] width 447 height 9
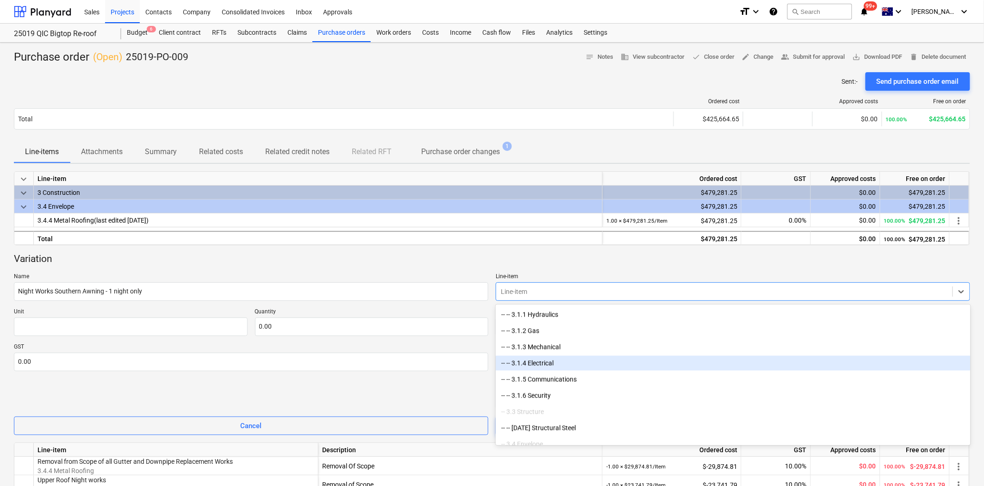
scroll to position [925, 0]
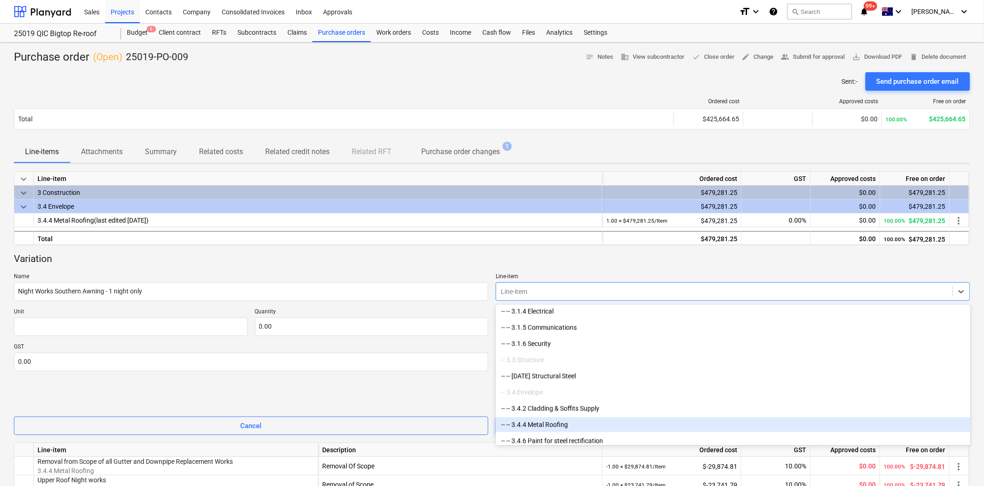
click at [547, 422] on div "-- -- 3.4.4 Metal Roofing" at bounding box center [733, 424] width 474 height 15
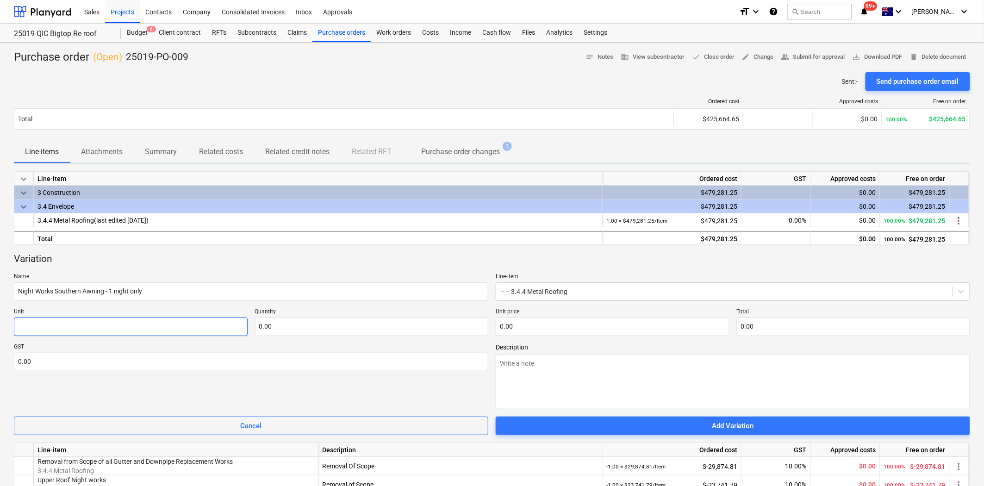
click at [118, 329] on input "text" at bounding box center [131, 326] width 234 height 19
type textarea "x"
type input "I"
type textarea "x"
type input "It"
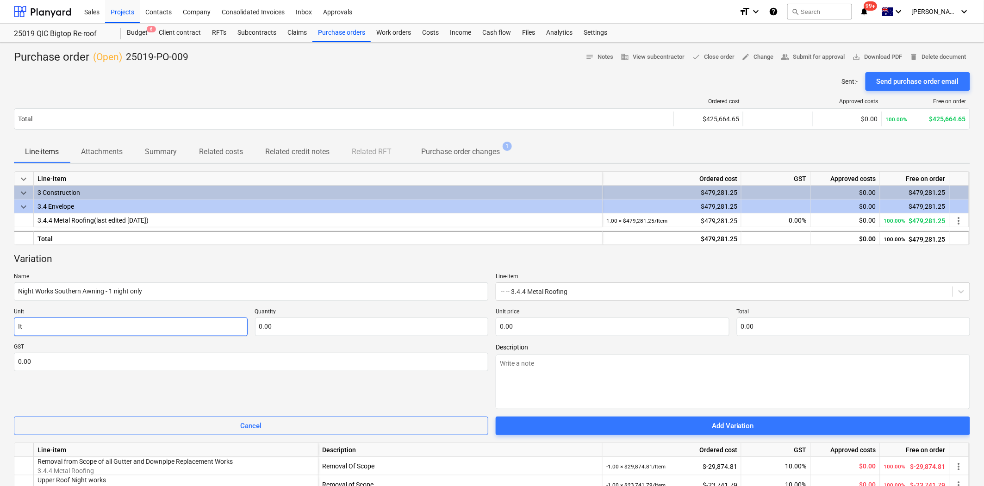
type textarea "x"
type input "Ite"
type textarea "x"
type input "Item"
click at [267, 331] on input "text" at bounding box center [372, 326] width 234 height 19
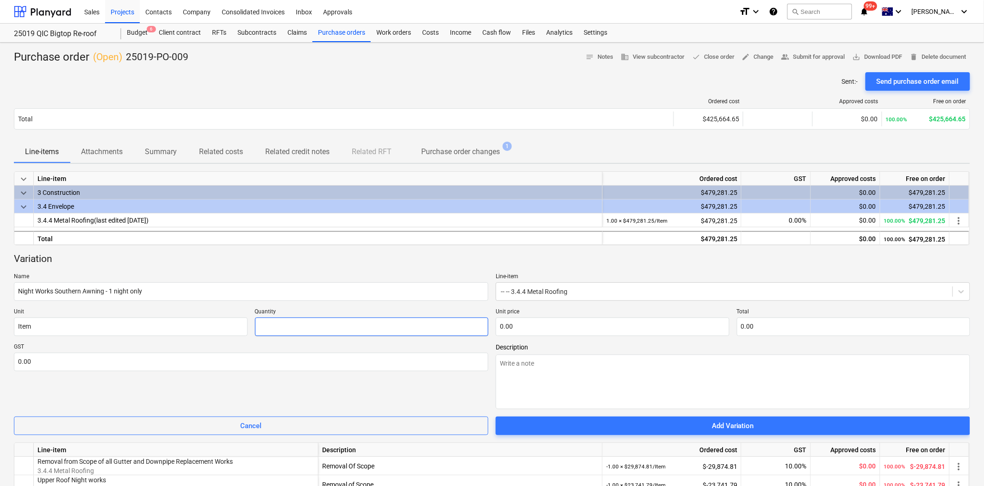
type textarea "x"
type input "1.00"
click at [528, 326] on input "text" at bounding box center [613, 326] width 234 height 19
type textarea "x"
type input "1"
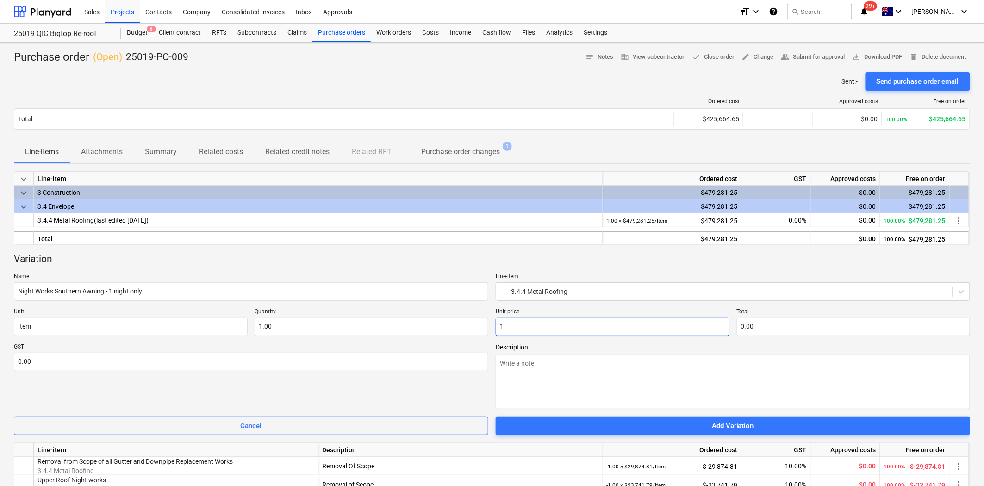
type input "1.00"
type textarea "x"
type input "16"
type input "16.00"
type textarea "x"
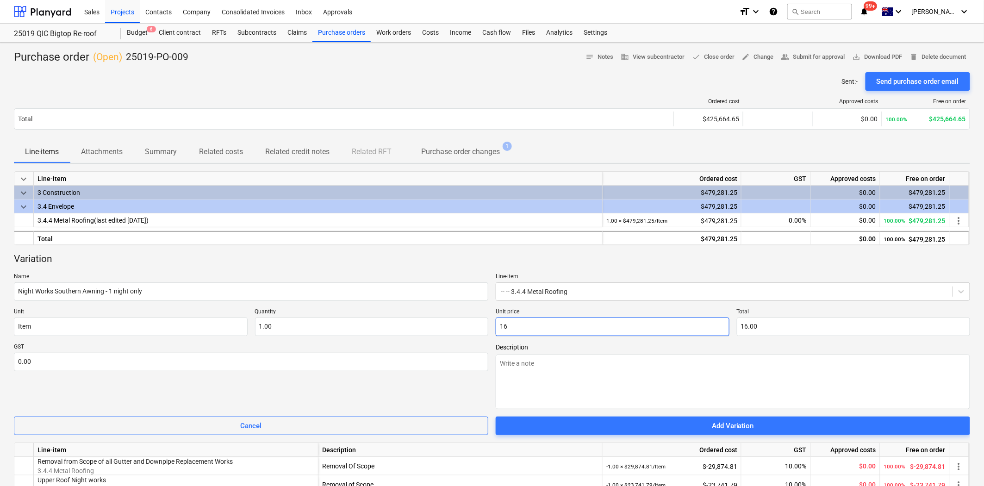
type input "161"
type input "161.00"
type textarea "x"
type input "1612"
type input "1,612.00"
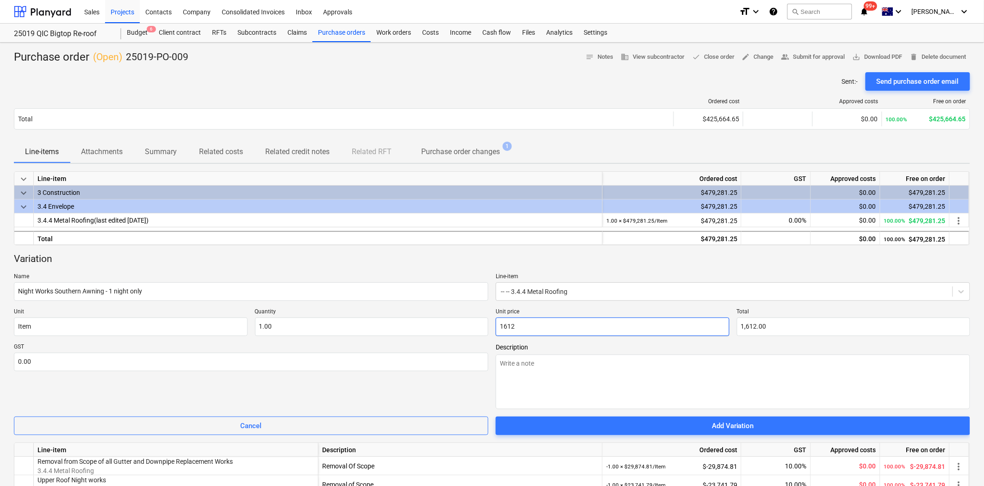
type textarea "x"
type input "1612."
type textarea "x"
type input "1612.8"
type input "1,612.80"
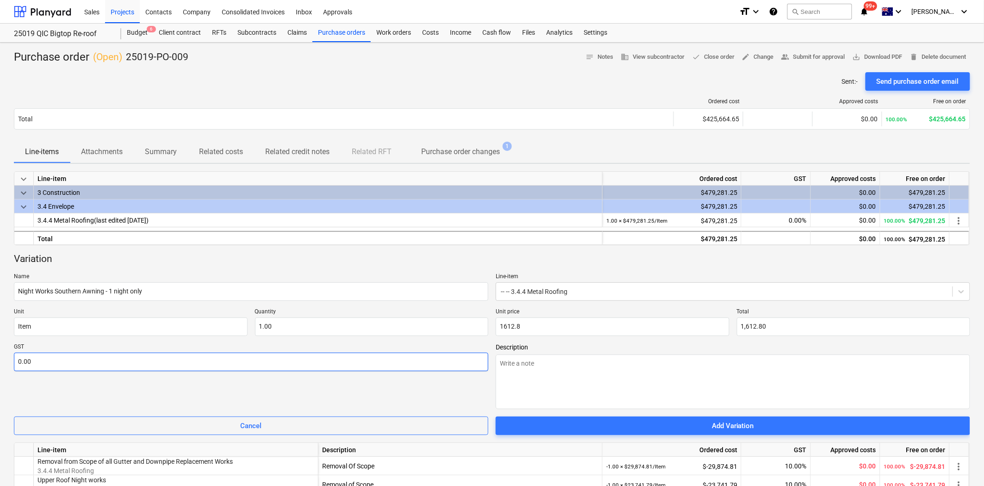
type input "1,612.80"
click at [482, 362] on input "text" at bounding box center [251, 362] width 474 height 19
type textarea "x"
type input "1"
type textarea "x"
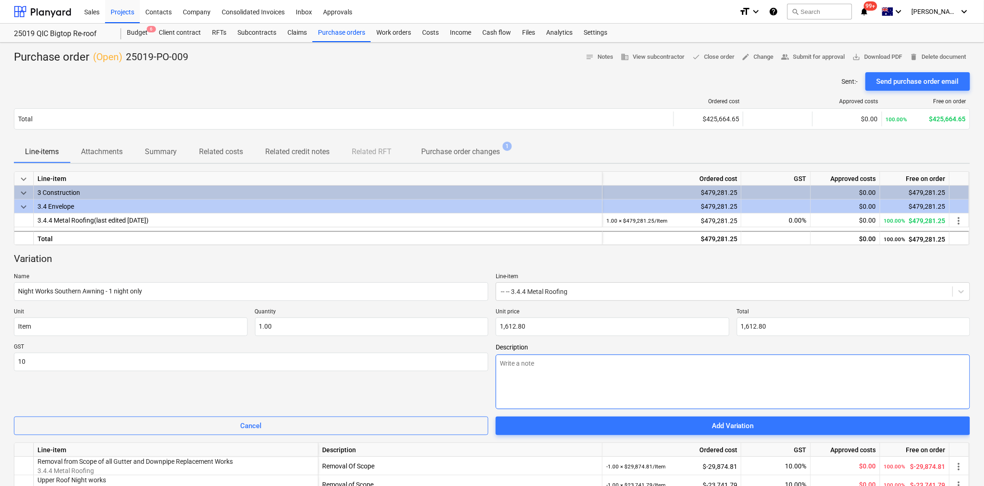
type input "10.00"
click at [525, 391] on textarea at bounding box center [733, 381] width 474 height 55
type textarea "x"
type textarea "A"
type textarea "x"
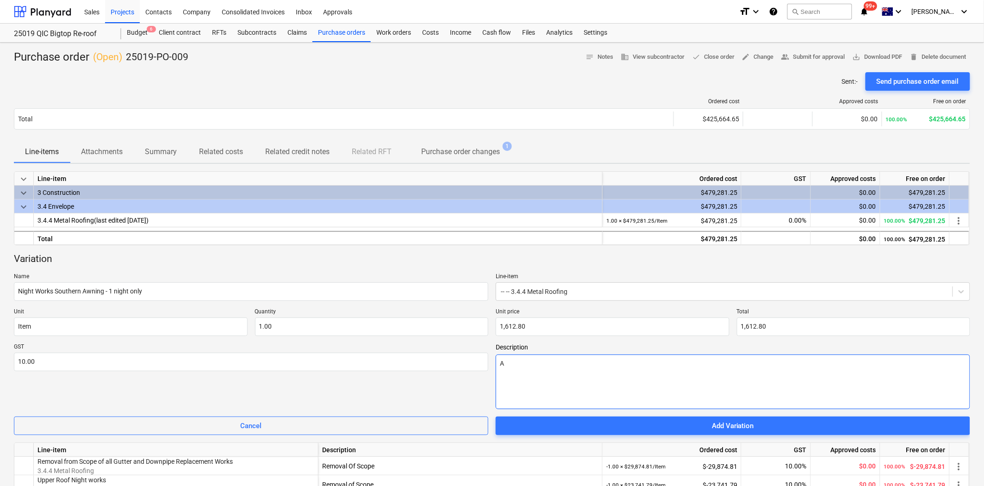
type textarea "Ad"
type textarea "x"
type textarea "Add"
type textarea "x"
type textarea "Addi"
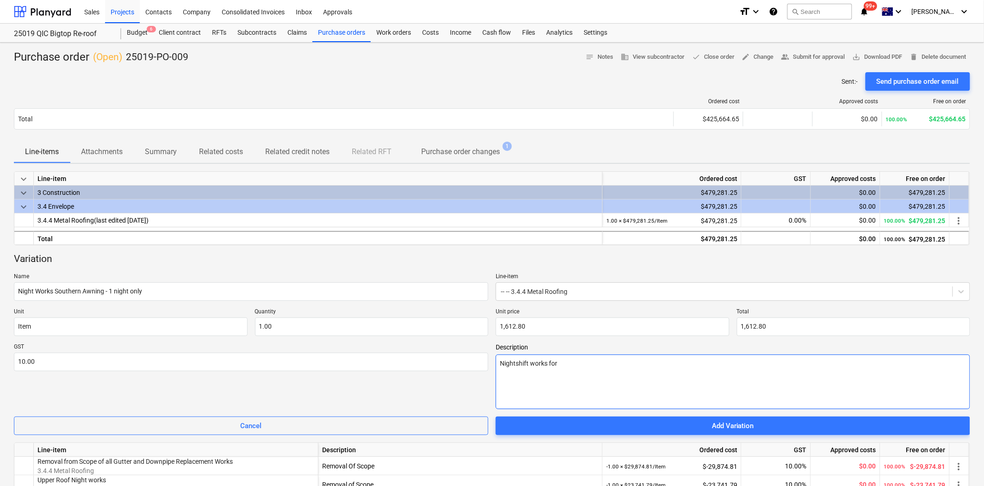
click at [515, 362] on textarea "Nightshift works for" at bounding box center [733, 381] width 474 height 55
click at [571, 366] on textarea "Night shift works for" at bounding box center [733, 381] width 474 height 55
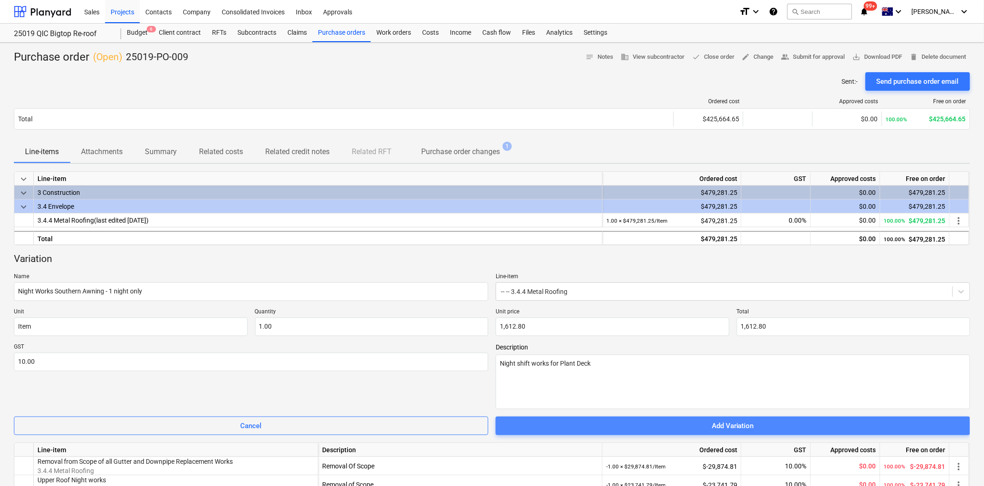
click at [770, 428] on span "Add Variation" at bounding box center [733, 426] width 452 height 12
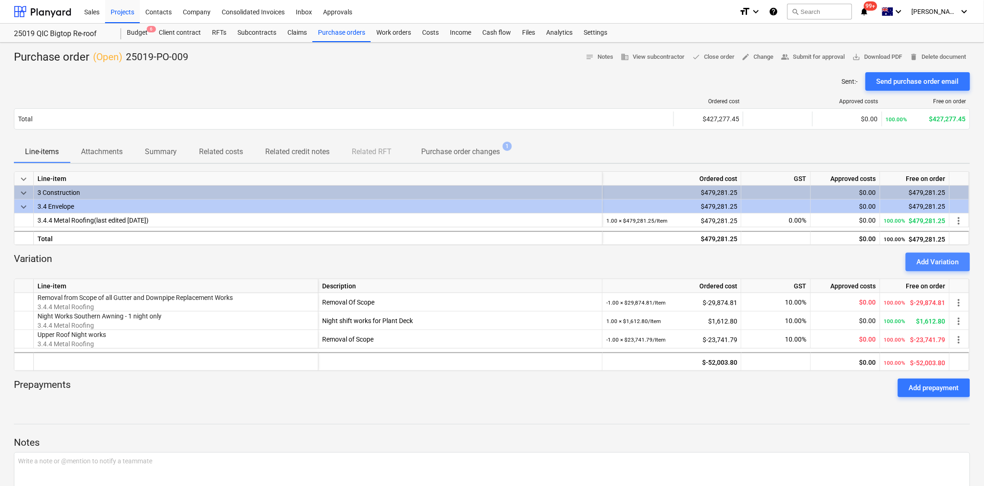
click at [927, 267] on div "Add Variation" at bounding box center [938, 262] width 42 height 12
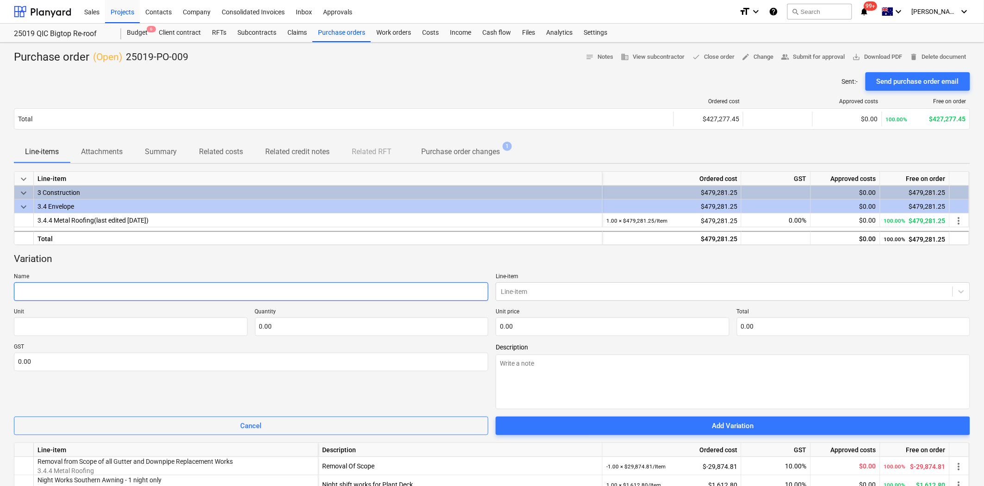
click at [193, 294] on input "text" at bounding box center [251, 291] width 474 height 19
click at [172, 293] on input "V04" at bounding box center [251, 291] width 474 height 19
paste input "Repair Damaged Roof Sheets"
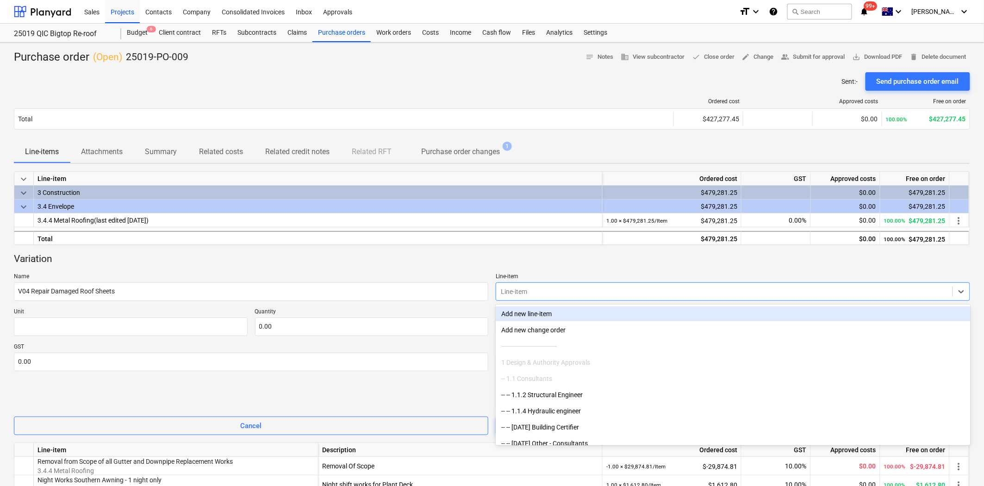
click at [619, 295] on div "Line-item" at bounding box center [724, 291] width 456 height 13
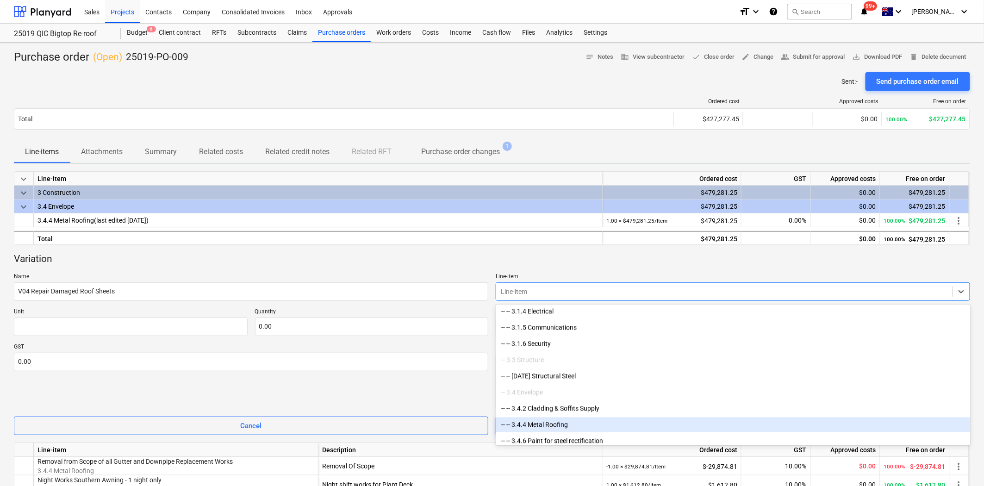
click at [560, 424] on div "-- -- 3.4.4 Metal Roofing" at bounding box center [733, 424] width 474 height 15
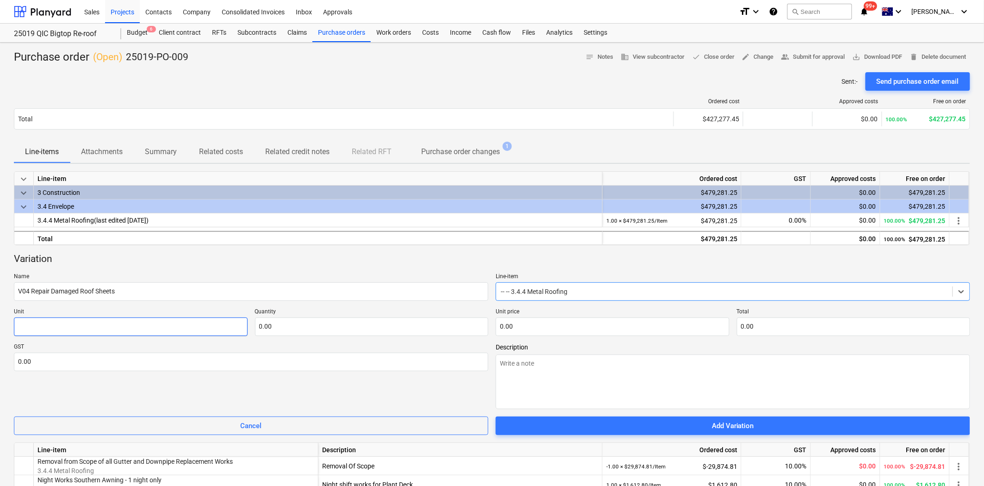
click at [157, 331] on input "text" at bounding box center [131, 326] width 234 height 19
click at [279, 329] on input "text" at bounding box center [372, 326] width 234 height 19
click at [520, 322] on input "text" at bounding box center [613, 326] width 234 height 19
click at [366, 364] on input "text" at bounding box center [251, 362] width 474 height 19
click at [540, 372] on textarea at bounding box center [733, 381] width 474 height 55
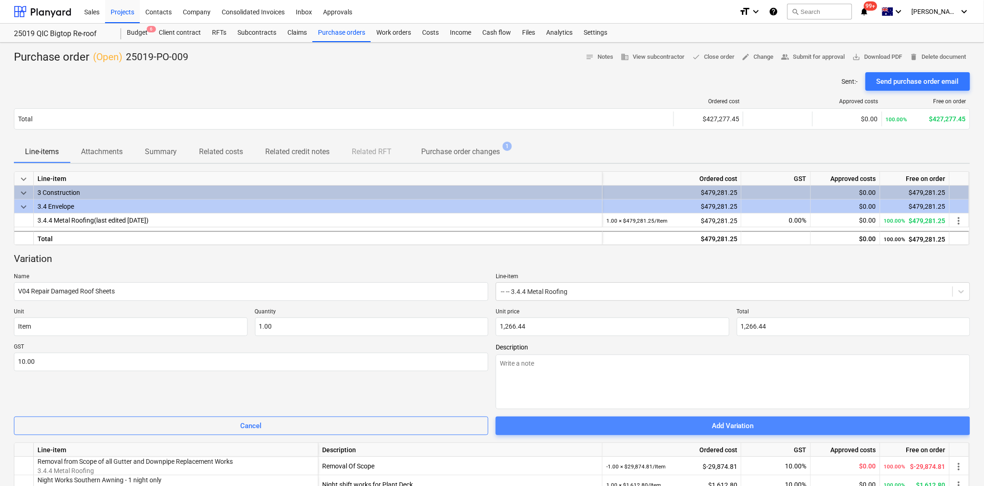
click at [586, 423] on span "Add Variation" at bounding box center [733, 426] width 452 height 12
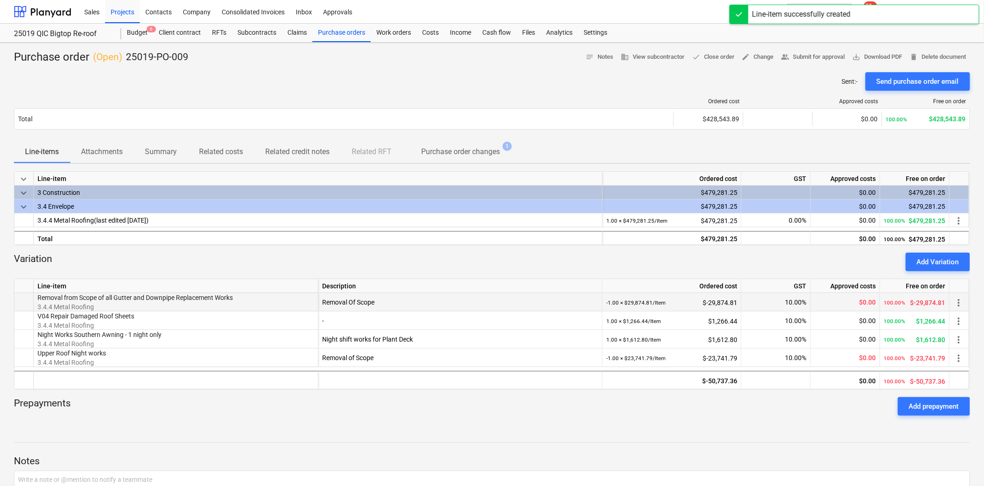
click at [958, 302] on span "more_vert" at bounding box center [958, 302] width 11 height 11
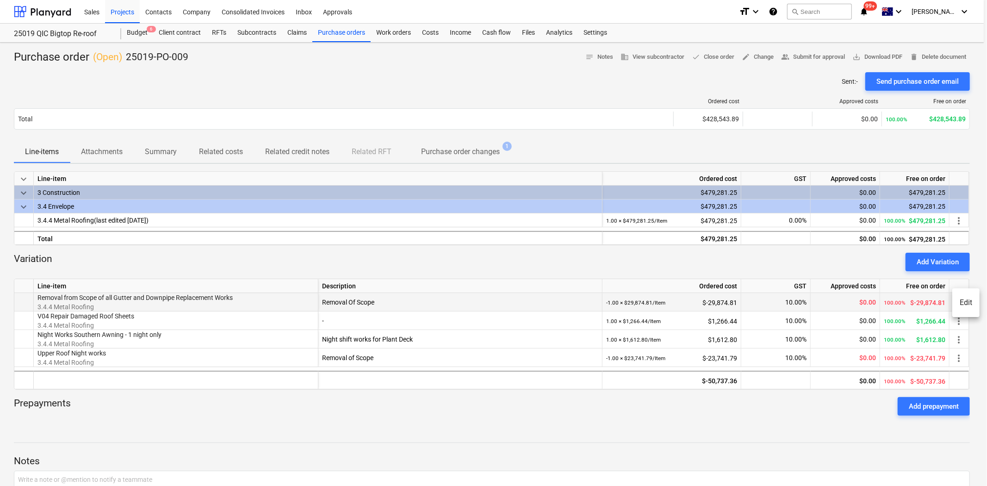
click at [957, 303] on li "Edit" at bounding box center [965, 302] width 27 height 21
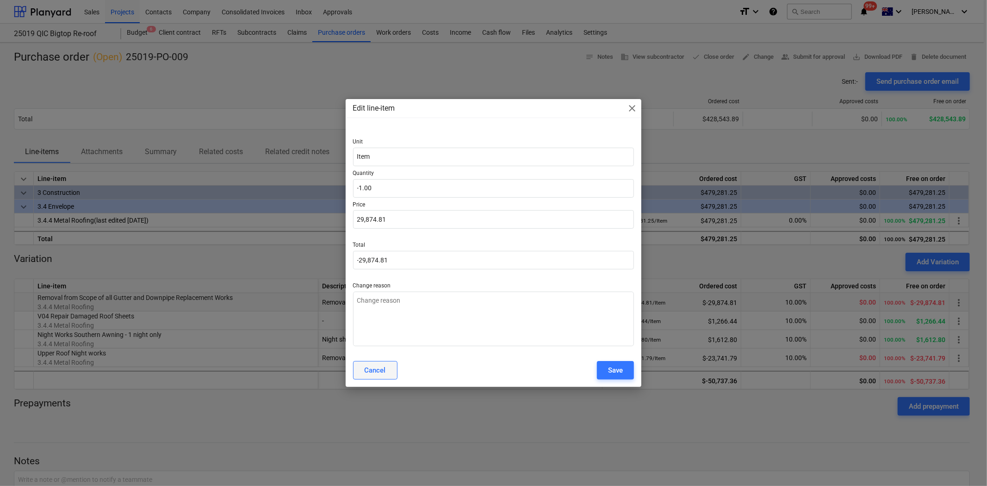
click at [381, 373] on div "Cancel" at bounding box center [375, 370] width 21 height 12
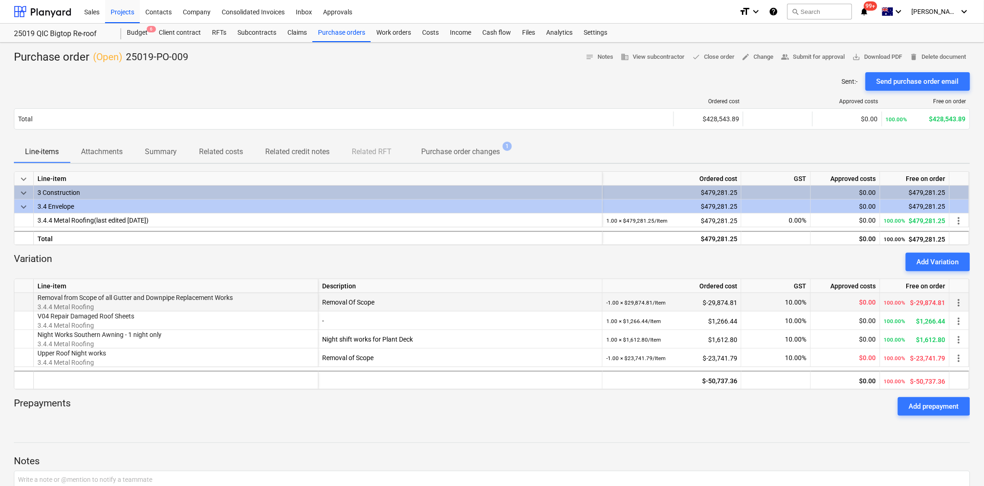
click at [73, 297] on span "Removal from Scope of all Gutter and Downpipe Replacement Works" at bounding box center [134, 297] width 195 height 7
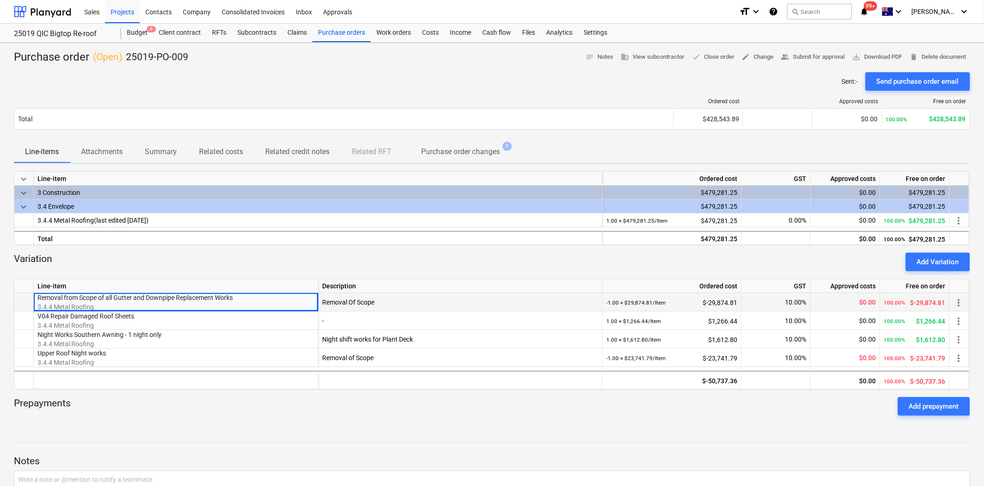
click at [39, 297] on span "Removal from Scope of all Gutter and Downpipe Replacement Works" at bounding box center [134, 297] width 195 height 7
click at [36, 298] on div "Removal from Scope of all Gutter and Downpipe Replacement Works 3.4.4 Metal Roo…" at bounding box center [176, 302] width 285 height 19
click at [956, 304] on span "more_vert" at bounding box center [958, 302] width 11 height 11
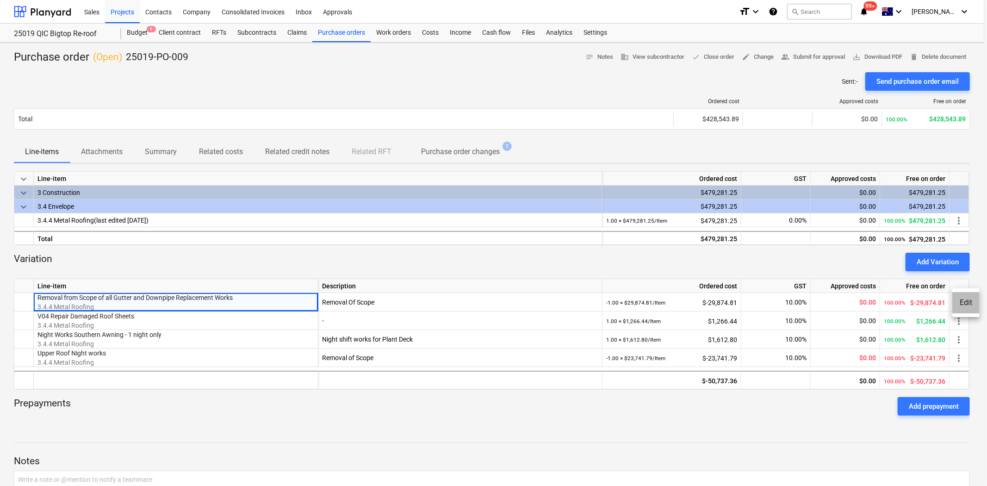
click at [956, 304] on li "Edit" at bounding box center [965, 302] width 27 height 21
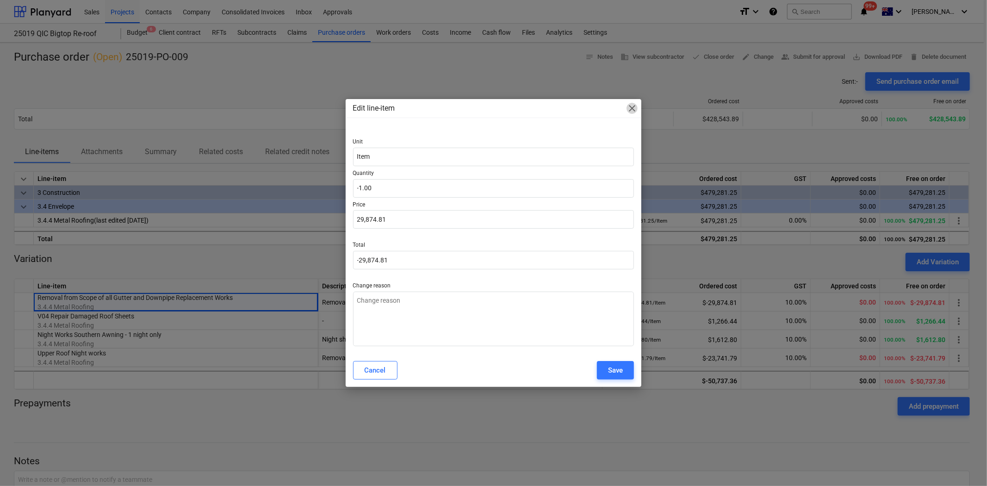
click at [632, 104] on span "close" at bounding box center [632, 108] width 11 height 11
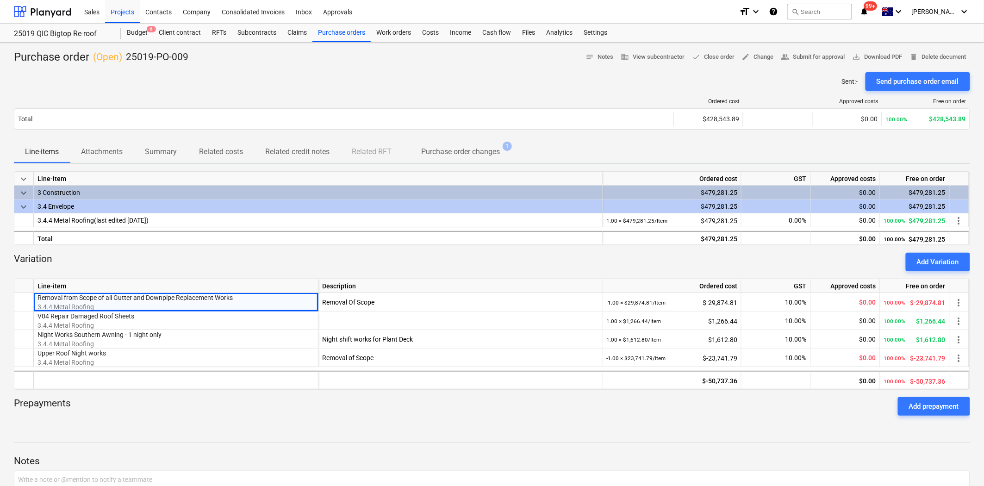
click at [718, 415] on div "Prepayments Add prepayment" at bounding box center [492, 406] width 956 height 33
click at [135, 31] on div "Budget 6" at bounding box center [137, 33] width 32 height 19
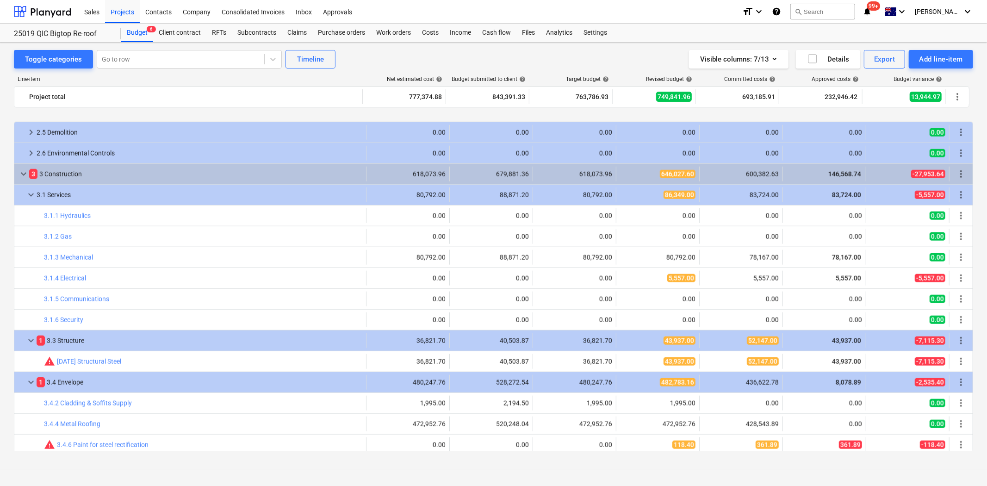
scroll to position [874, 0]
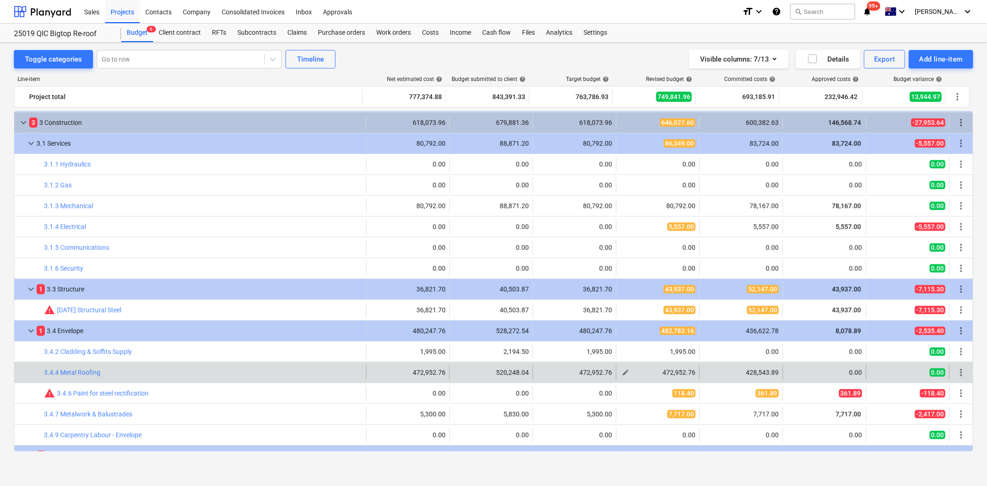
click at [622, 373] on span "edit" at bounding box center [625, 372] width 7 height 7
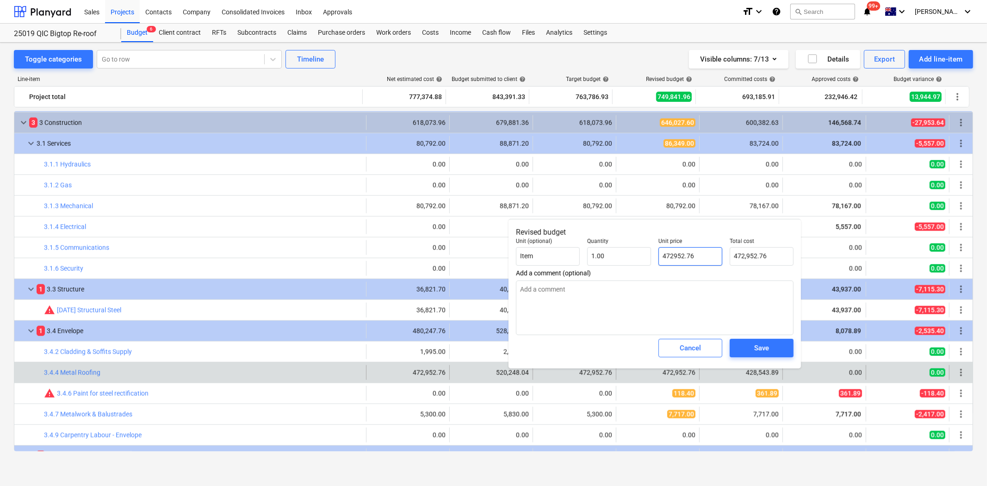
drag, startPoint x: 696, startPoint y: 257, endPoint x: 660, endPoint y: 257, distance: 36.1
click at [660, 257] on input "472952.76" at bounding box center [690, 256] width 64 height 19
click at [746, 348] on span "Save" at bounding box center [762, 348] width 42 height 12
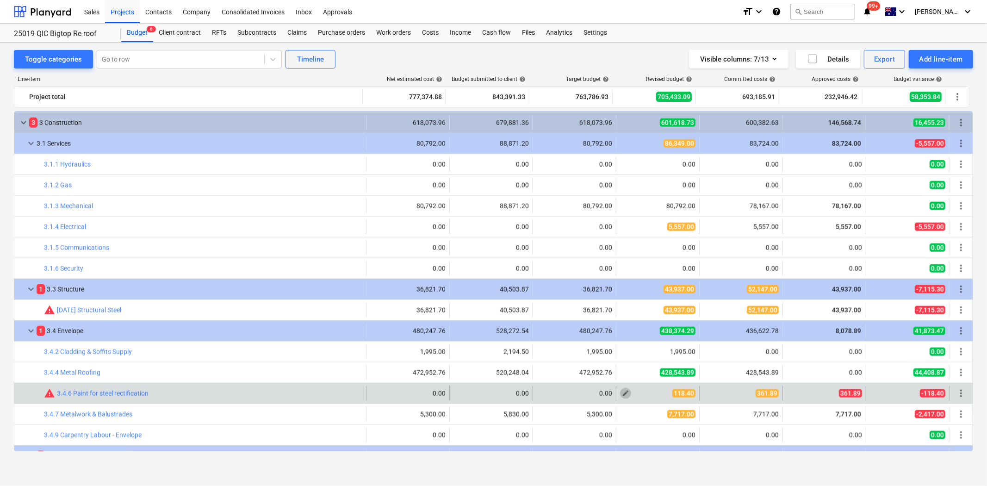
click at [623, 392] on span "edit" at bounding box center [625, 393] width 7 height 7
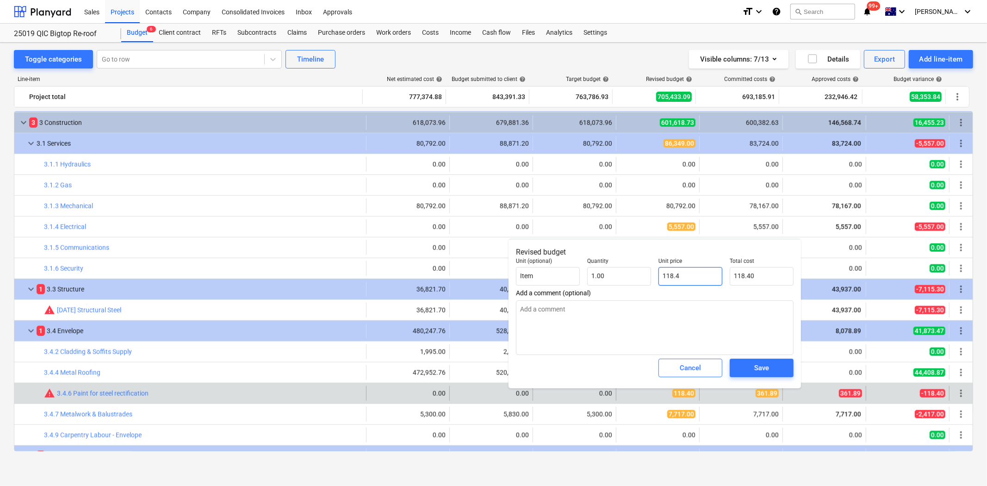
drag, startPoint x: 685, startPoint y: 279, endPoint x: 652, endPoint y: 276, distance: 32.5
click at [653, 276] on div "Unit (optional) Item Quantity 1.00 Unit price 118.4 Total cost 118.40" at bounding box center [654, 271] width 285 height 35
click at [751, 368] on span "Save" at bounding box center [762, 368] width 42 height 12
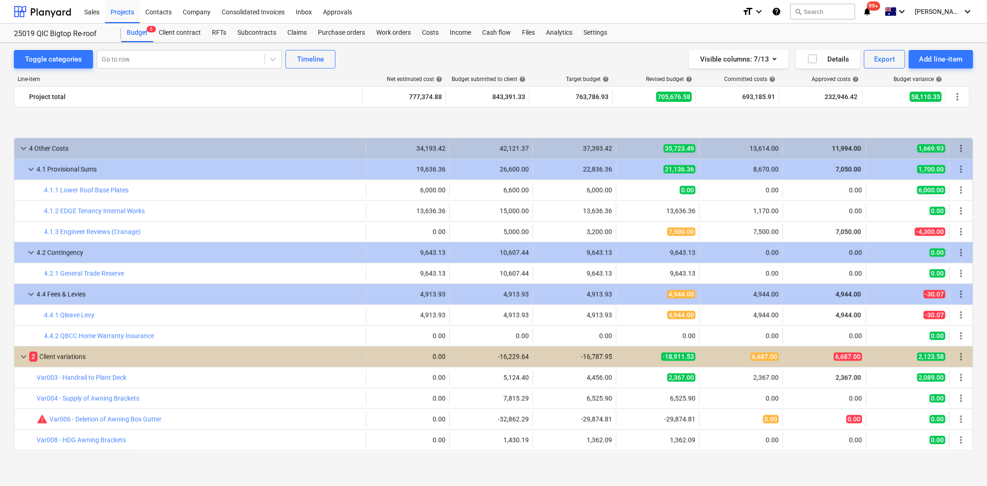
scroll to position [1367, 0]
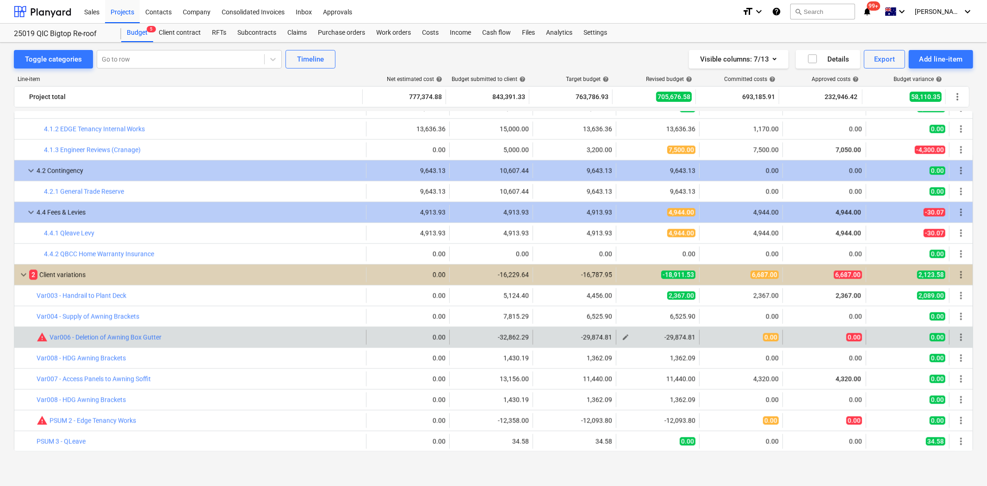
click at [626, 335] on span "edit" at bounding box center [625, 337] width 7 height 7
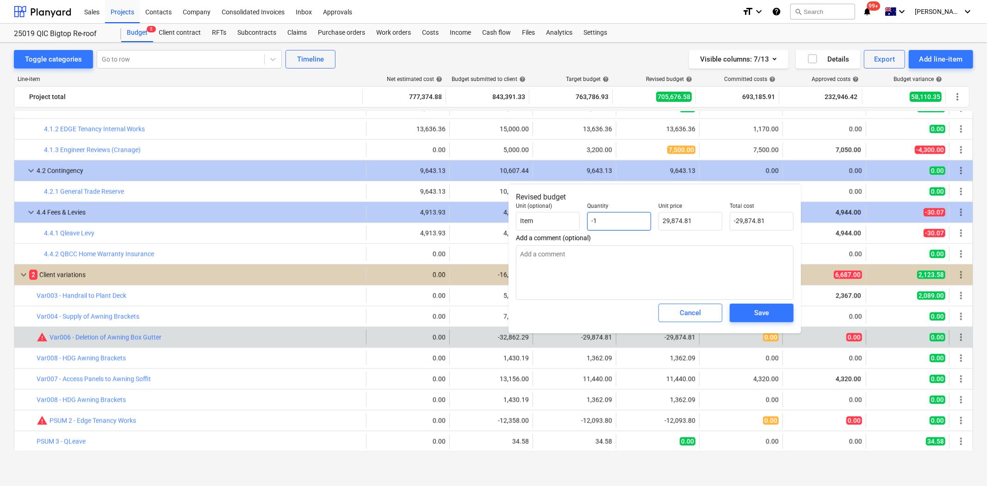
drag, startPoint x: 609, startPoint y: 224, endPoint x: 585, endPoint y: 220, distance: 23.9
click at [585, 220] on div "Quantity -1" at bounding box center [619, 216] width 71 height 35
click at [590, 269] on textarea at bounding box center [655, 272] width 278 height 55
click at [747, 313] on span "Save" at bounding box center [762, 313] width 42 height 12
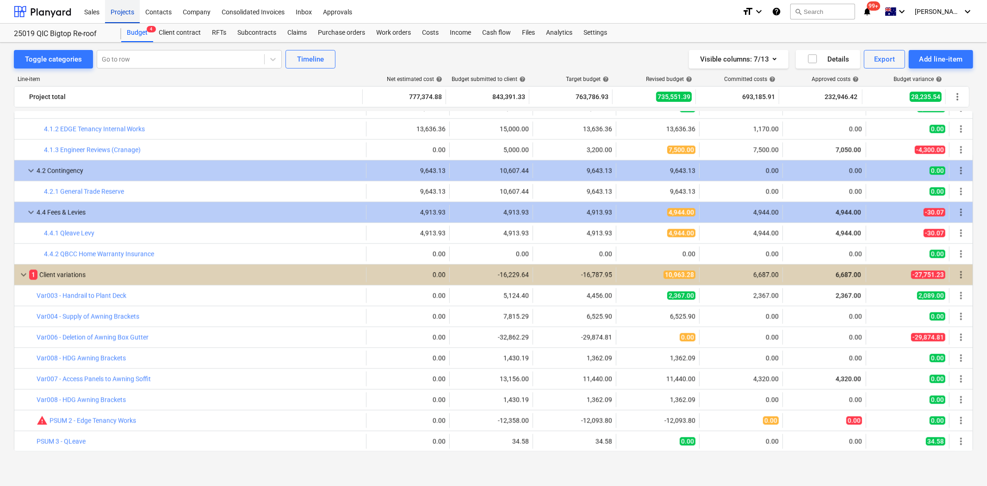
click at [125, 15] on div "Projects" at bounding box center [122, 12] width 35 height 24
